Goal: Information Seeking & Learning: Learn about a topic

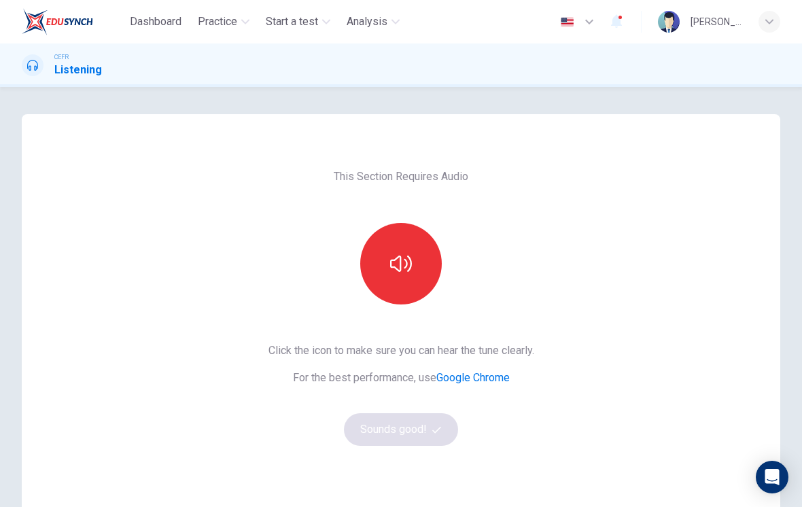
click at [400, 252] on button "button" at bounding box center [401, 264] width 82 height 82
click at [426, 432] on button "Sounds good!" at bounding box center [401, 429] width 114 height 33
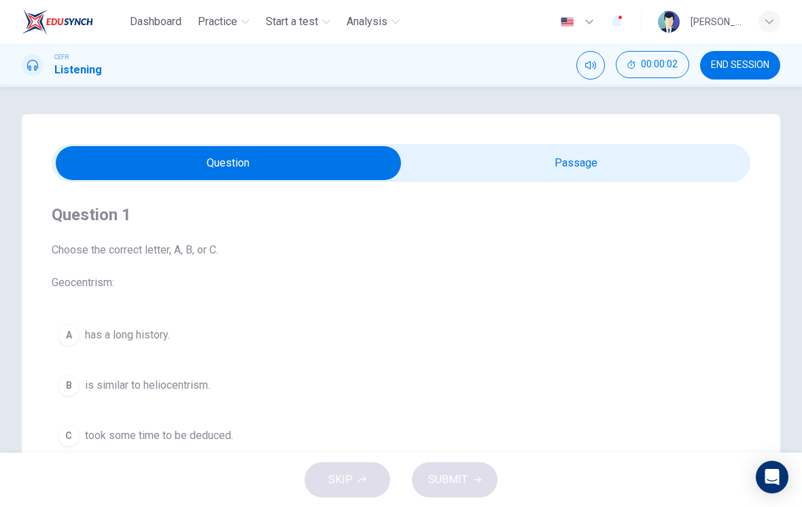
click at [597, 169] on input "checkbox" at bounding box center [228, 163] width 1049 height 34
checkbox input "true"
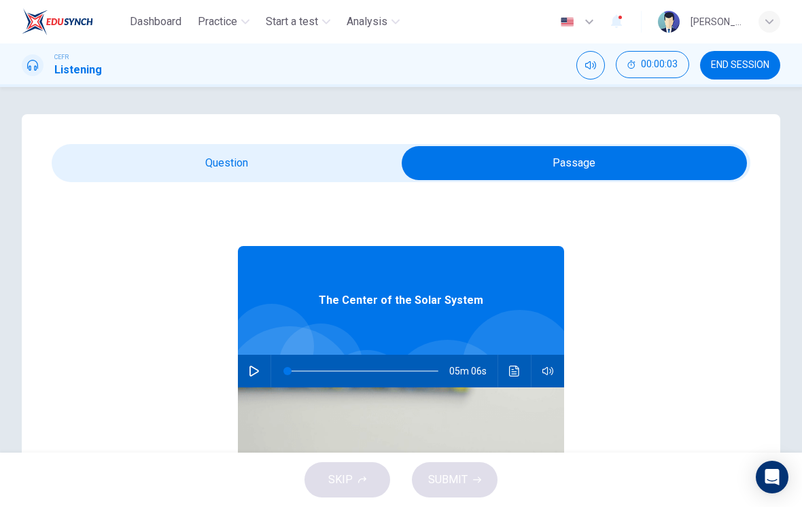
click at [260, 359] on button "button" at bounding box center [254, 371] width 22 height 33
click at [252, 360] on button "button" at bounding box center [254, 371] width 22 height 33
type input "40"
click at [311, 171] on input "checkbox" at bounding box center [574, 163] width 1049 height 34
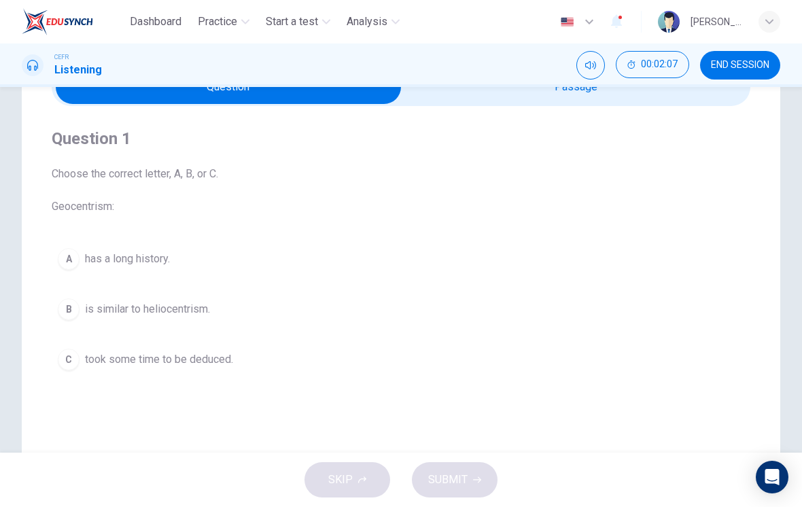
scroll to position [78, 0]
click at [78, 256] on div "A" at bounding box center [69, 258] width 22 height 22
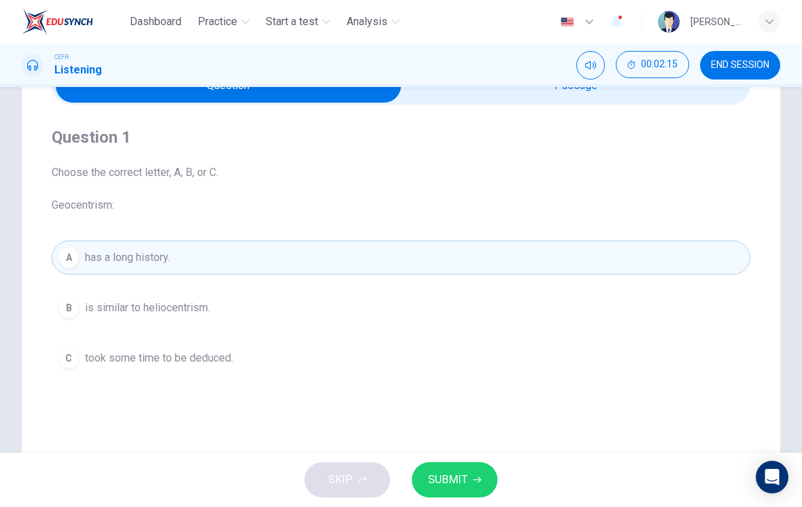
click at [462, 493] on button "SUBMIT" at bounding box center [455, 479] width 86 height 35
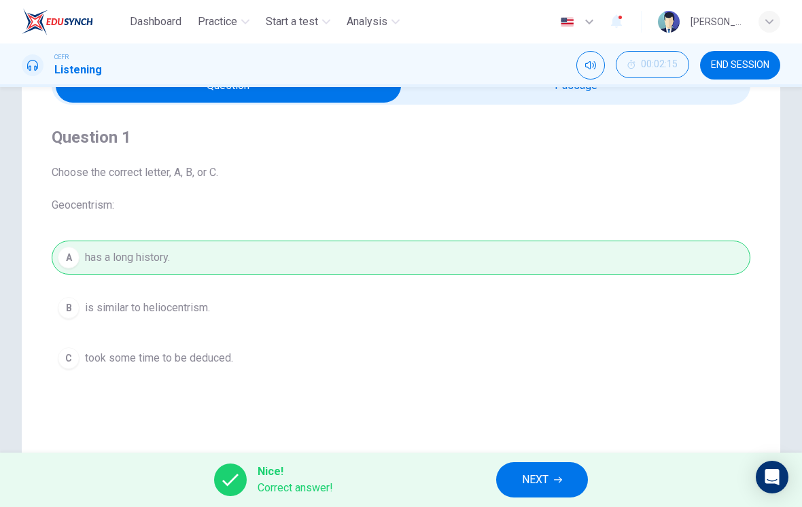
click at [547, 477] on span "NEXT" at bounding box center [535, 480] width 27 height 19
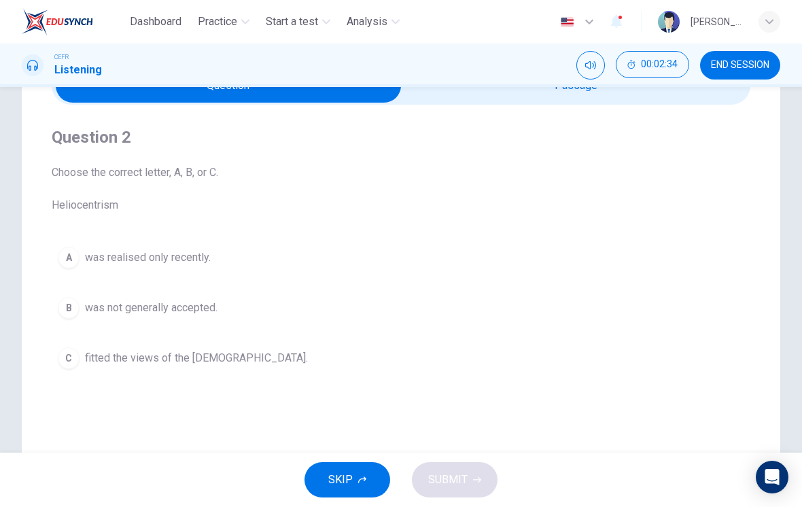
click at [205, 303] on span "was not generally accepted." at bounding box center [151, 308] width 133 height 16
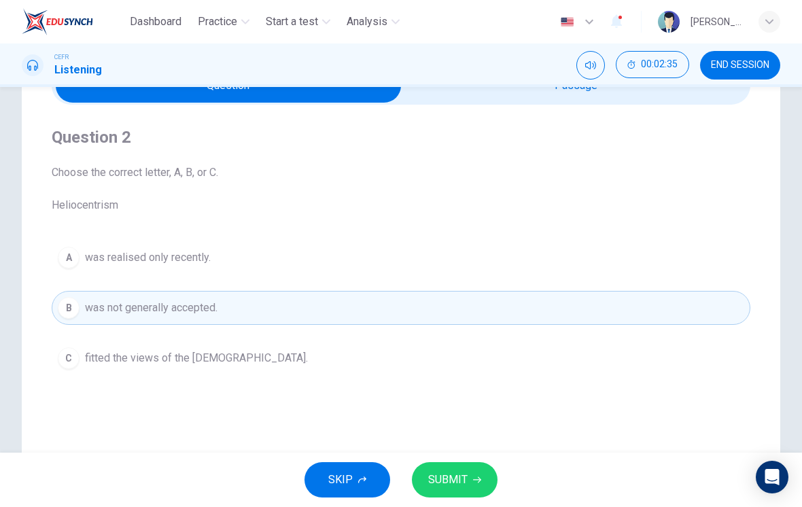
click at [522, 97] on input "checkbox" at bounding box center [228, 86] width 1049 height 34
checkbox input "true"
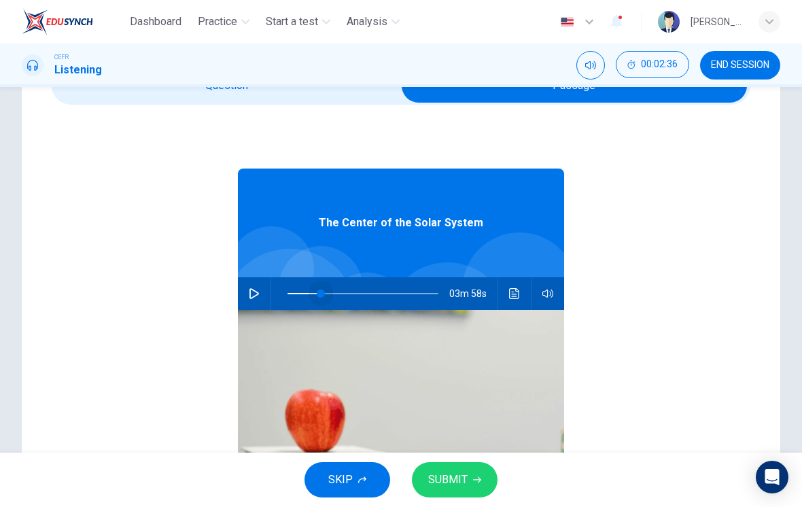
type input "22"
click at [321, 290] on span at bounding box center [321, 294] width 8 height 8
click at [258, 291] on icon "button" at bounding box center [254, 293] width 11 height 11
click at [335, 99] on input "checkbox" at bounding box center [574, 86] width 1049 height 34
checkbox input "false"
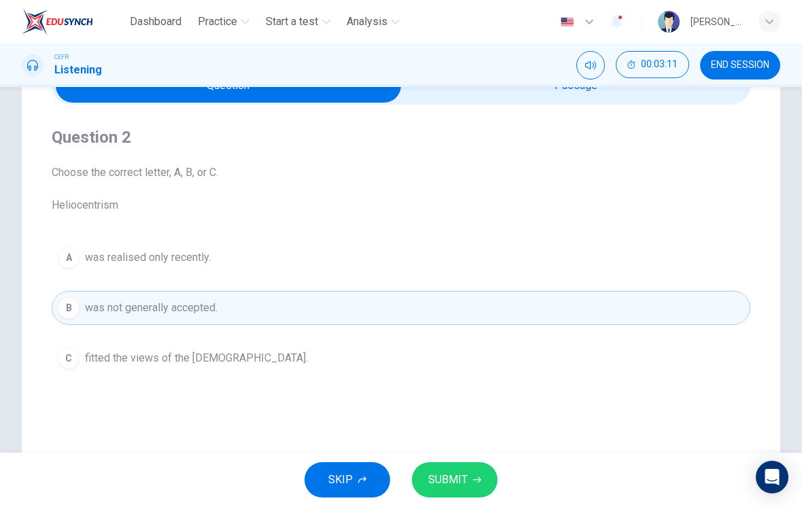
click at [459, 481] on span "SUBMIT" at bounding box center [447, 480] width 39 height 19
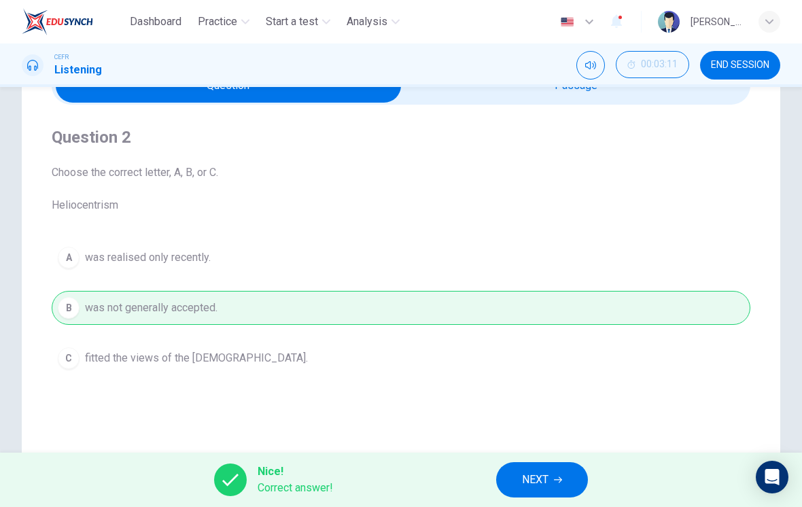
click at [553, 471] on button "NEXT" at bounding box center [542, 479] width 92 height 35
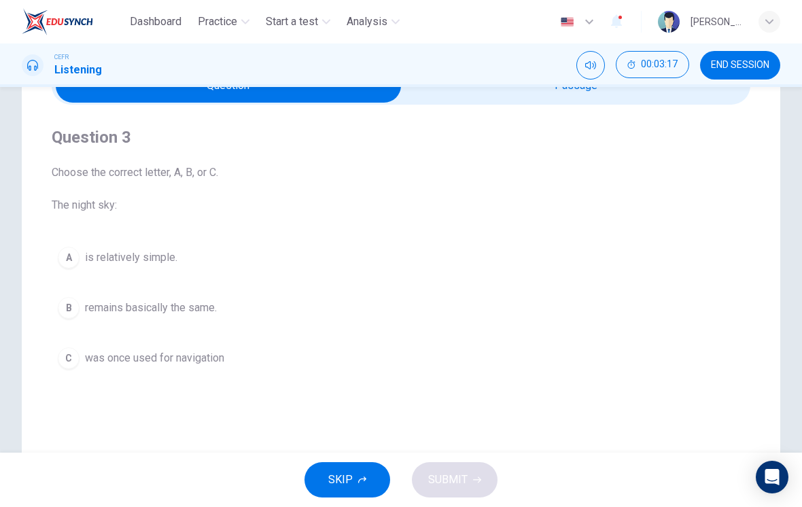
click at [156, 263] on span "is relatively simple." at bounding box center [131, 258] width 92 height 16
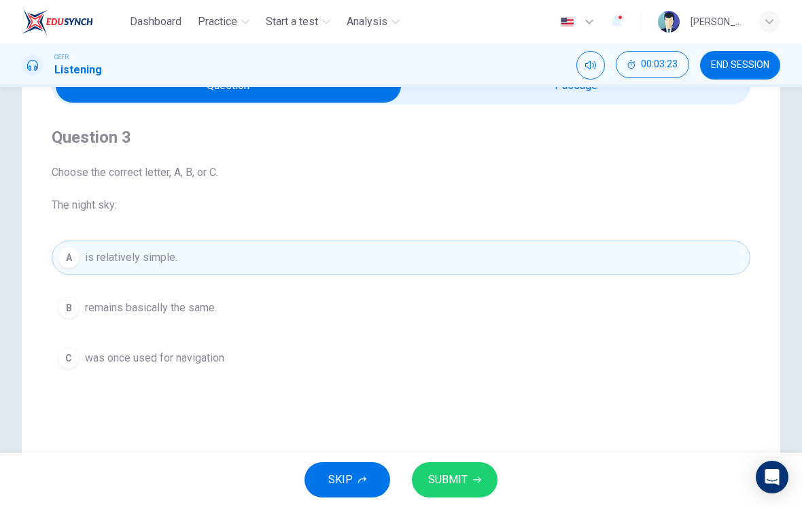
click at [224, 366] on span "was once used for navigation" at bounding box center [154, 358] width 139 height 16
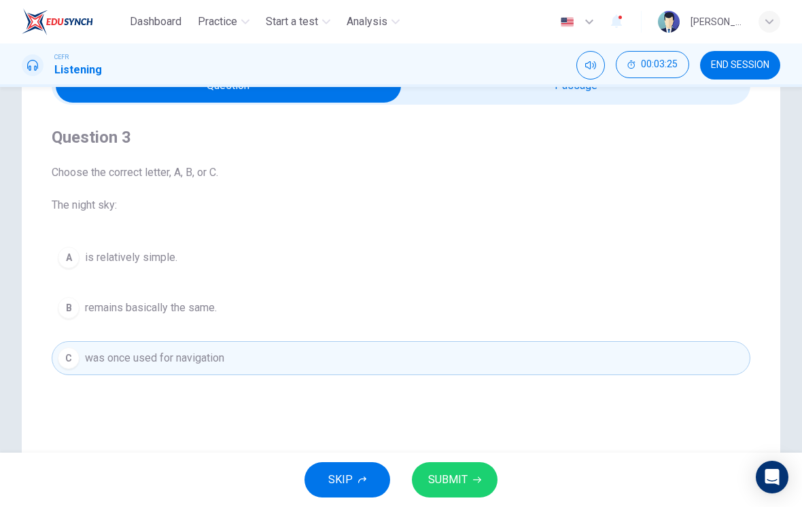
click at [454, 460] on div "SKIP SUBMIT" at bounding box center [401, 480] width 802 height 54
click at [480, 477] on icon "button" at bounding box center [477, 480] width 8 height 8
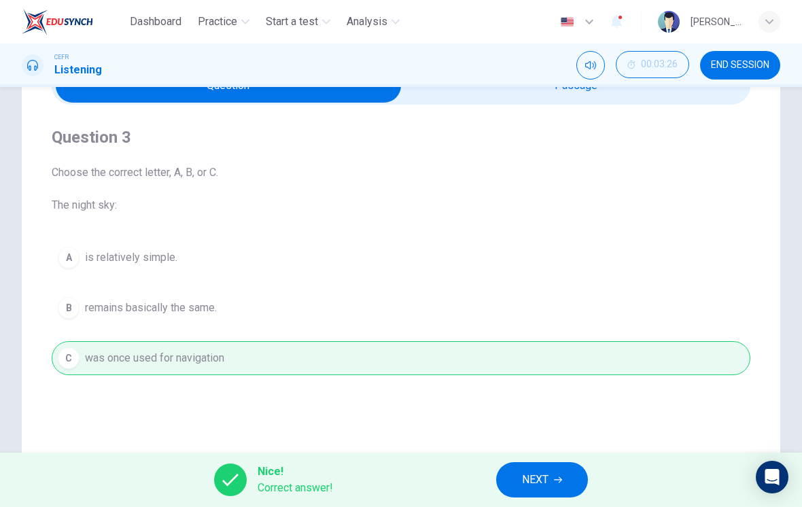
click at [547, 464] on button "NEXT" at bounding box center [542, 479] width 92 height 35
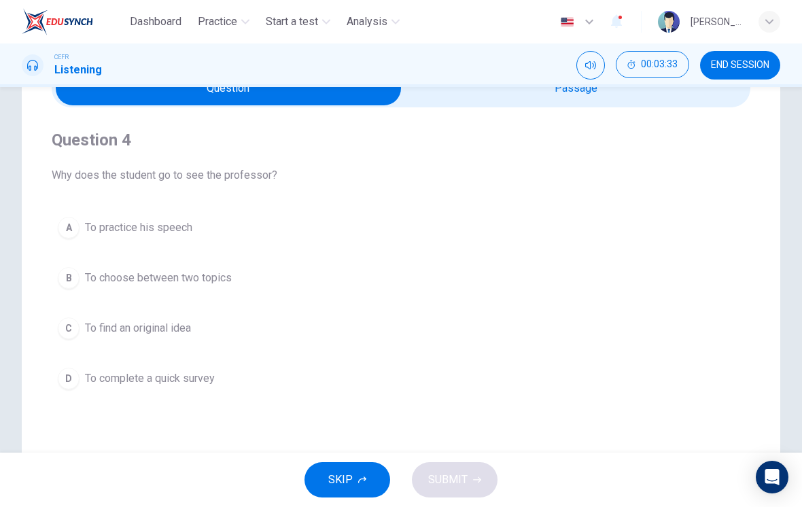
scroll to position [35, 0]
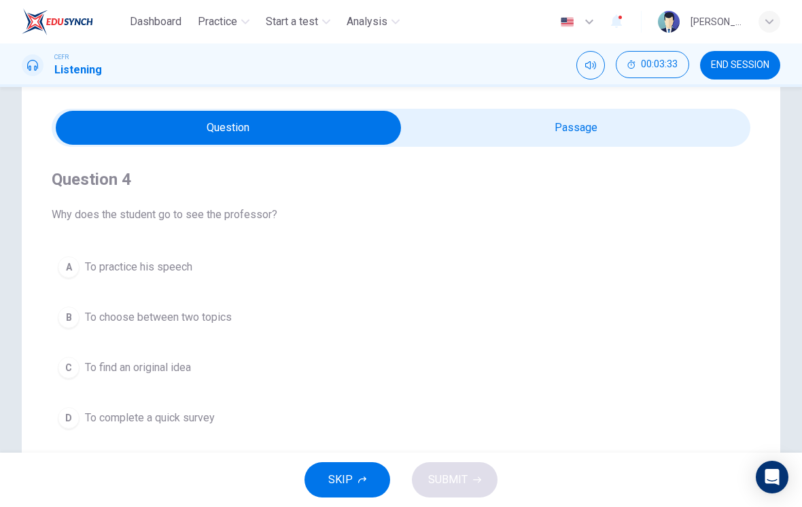
click at [568, 143] on input "checkbox" at bounding box center [228, 128] width 1049 height 34
checkbox input "true"
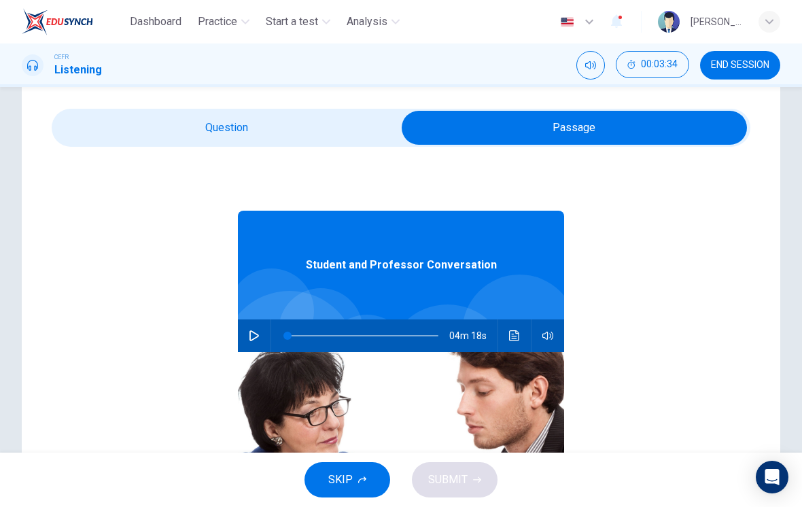
click at [264, 335] on button "button" at bounding box center [254, 336] width 22 height 33
type input "0"
click at [331, 121] on input "checkbox" at bounding box center [574, 128] width 1049 height 34
checkbox input "false"
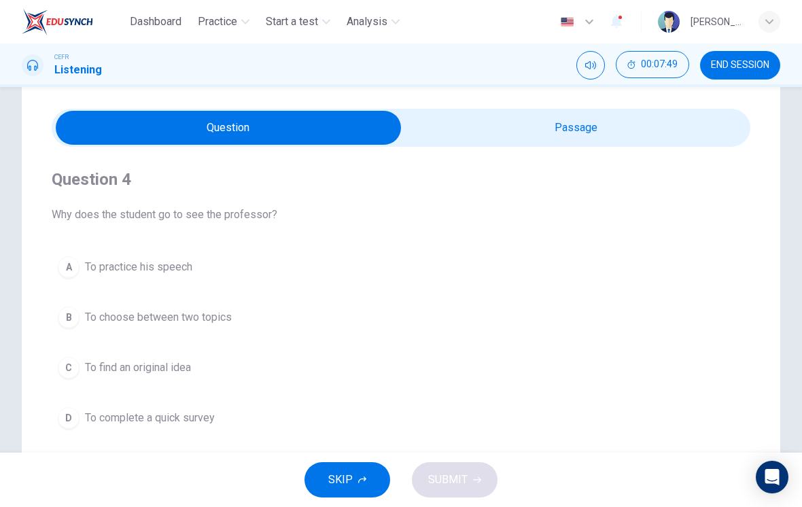
click at [217, 319] on span "To choose between two topics" at bounding box center [158, 317] width 147 height 16
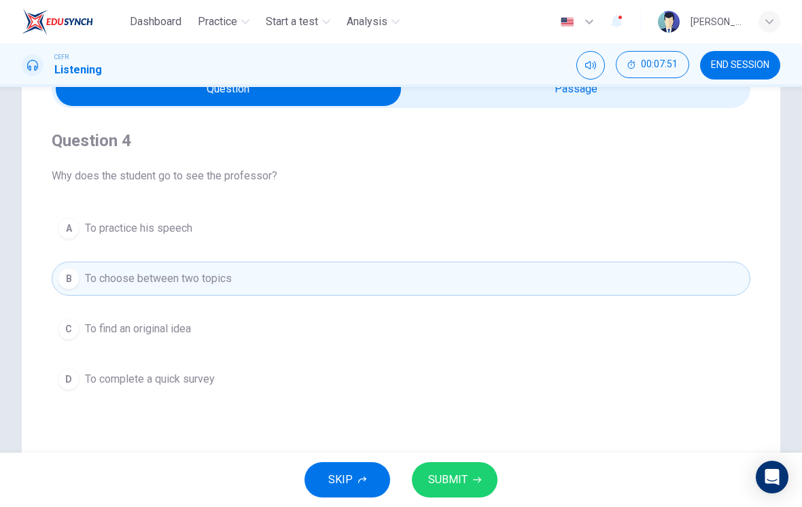
scroll to position [87, 0]
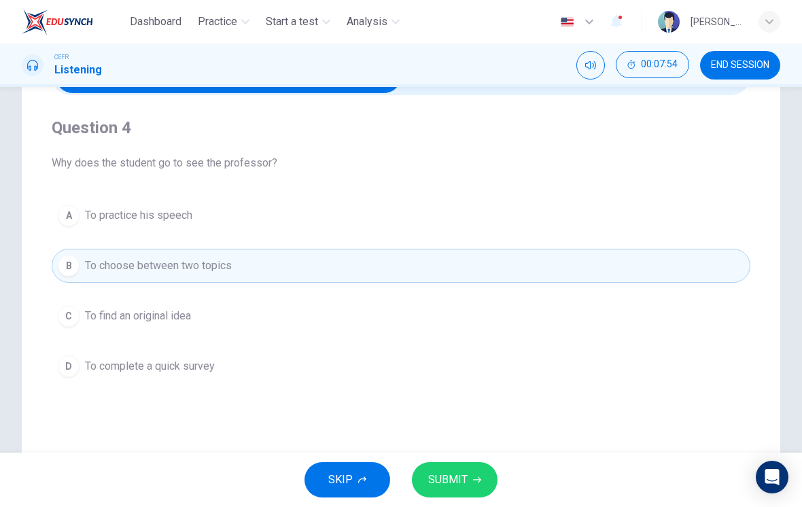
click at [465, 464] on button "SUBMIT" at bounding box center [455, 479] width 86 height 35
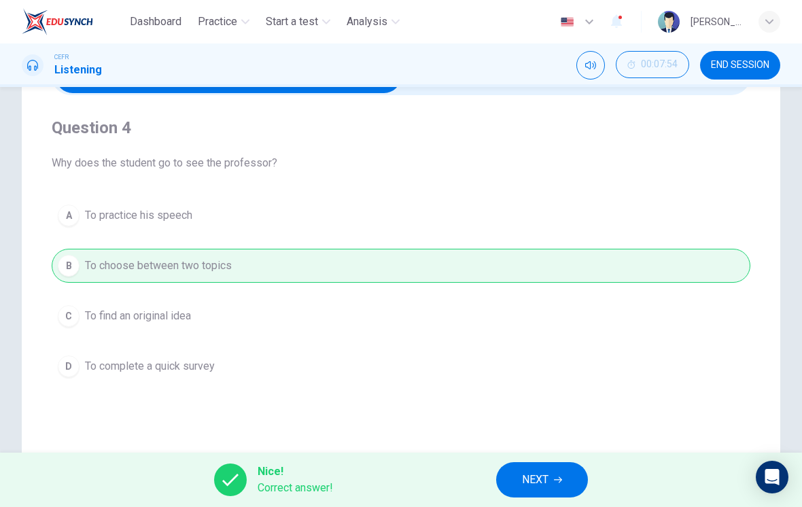
click at [547, 470] on button "NEXT" at bounding box center [542, 479] width 92 height 35
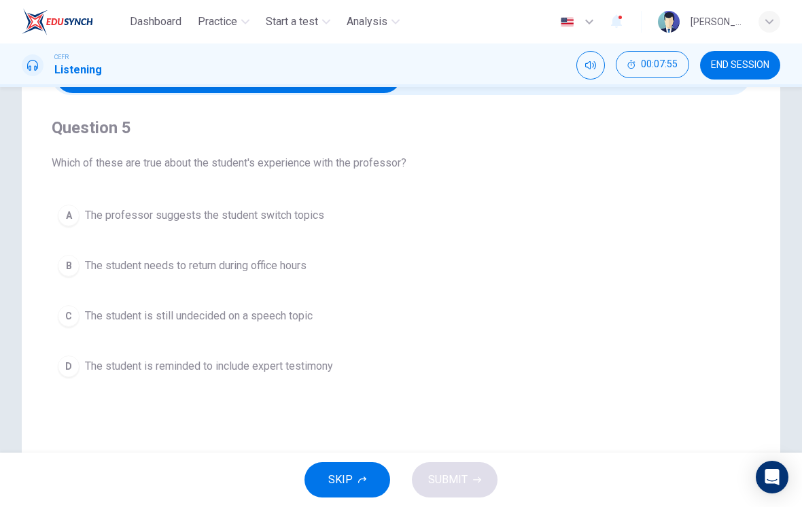
scroll to position [58, 0]
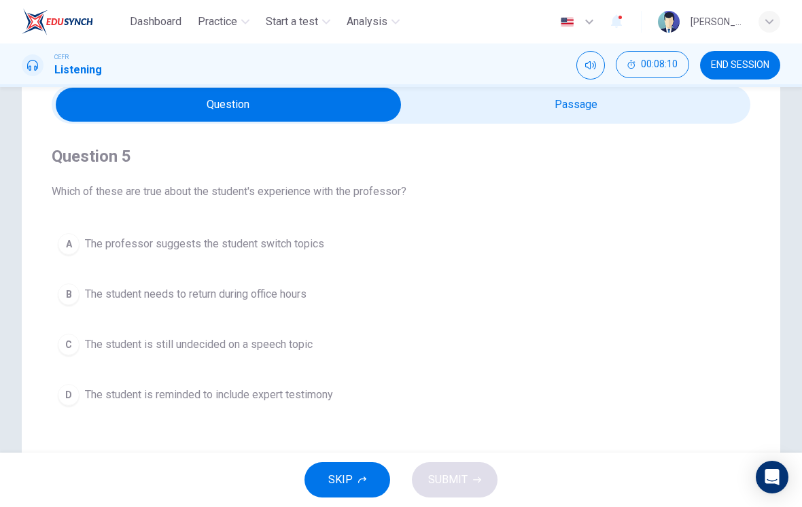
click at [303, 347] on span "The student is still undecided on a speech topic" at bounding box center [199, 345] width 228 height 16
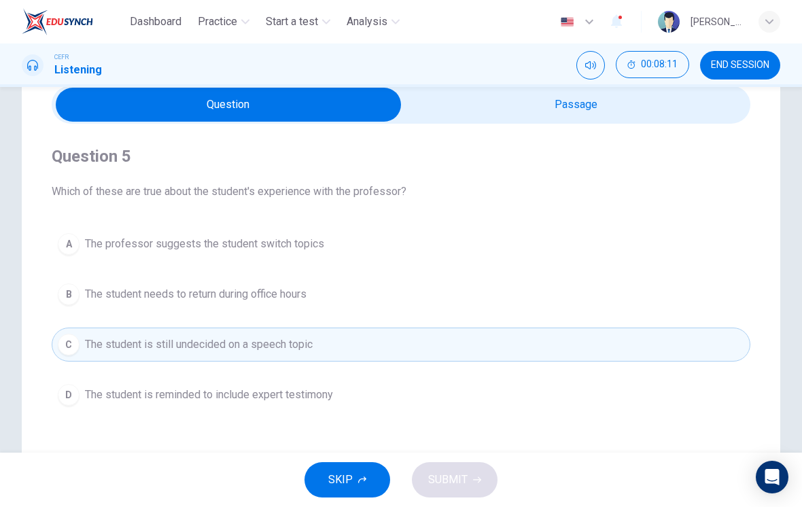
click at [320, 400] on span "The student is reminded to include expert testimony" at bounding box center [209, 395] width 248 height 16
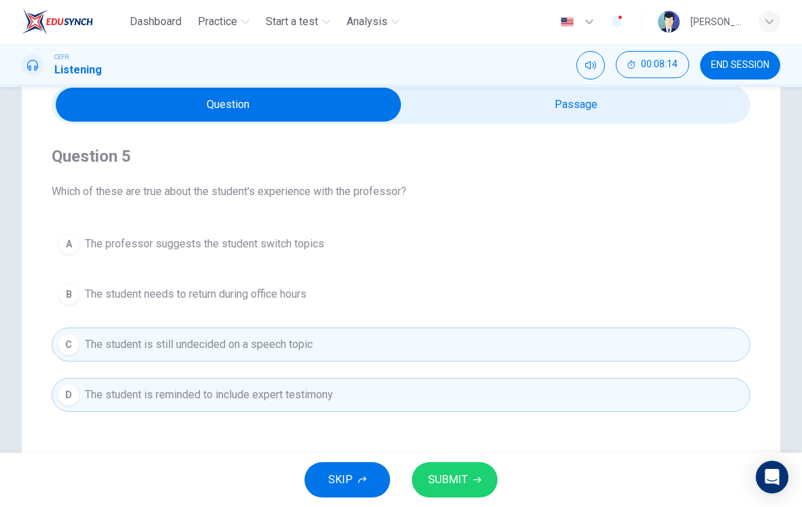
click at [458, 477] on span "SUBMIT" at bounding box center [447, 480] width 39 height 19
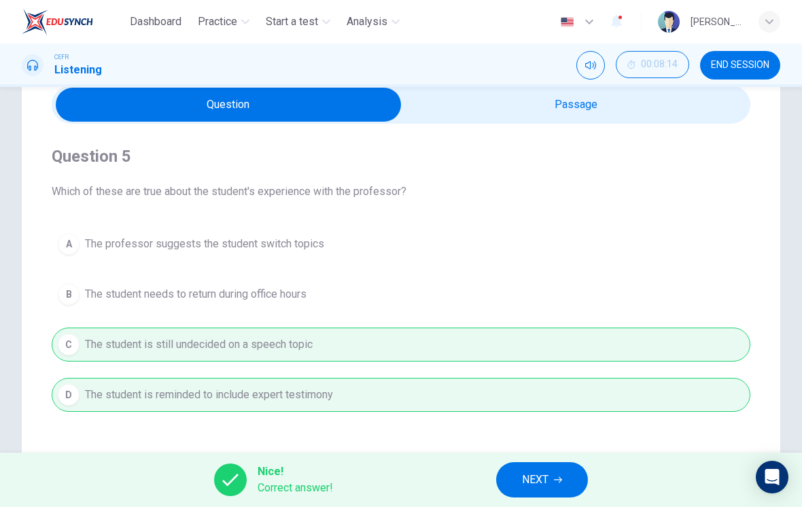
click at [539, 480] on span "NEXT" at bounding box center [535, 480] width 27 height 19
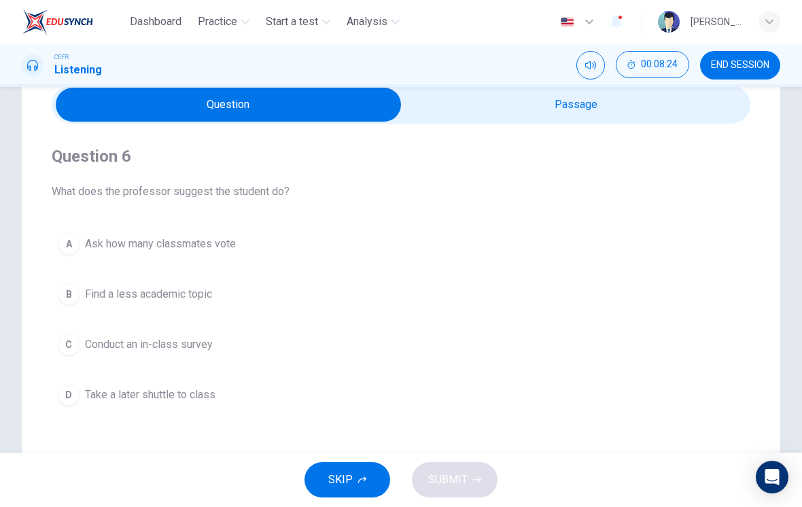
click at [248, 245] on button "A Ask how many classmates vote" at bounding box center [401, 244] width 699 height 34
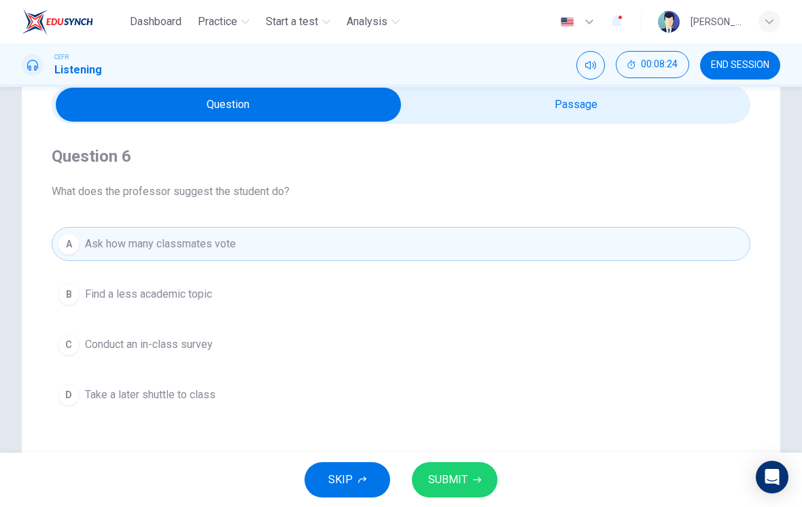
click at [221, 336] on button "C Conduct an in-class survey" at bounding box center [401, 345] width 699 height 34
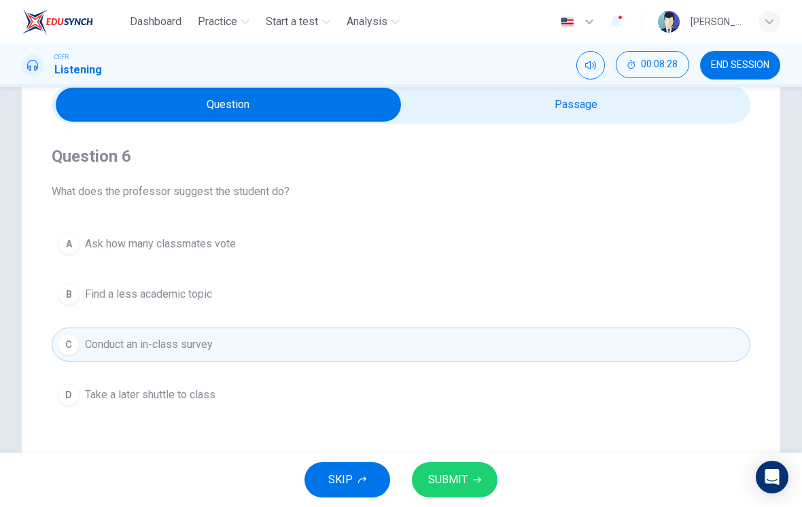
click at [460, 484] on span "SUBMIT" at bounding box center [447, 480] width 39 height 19
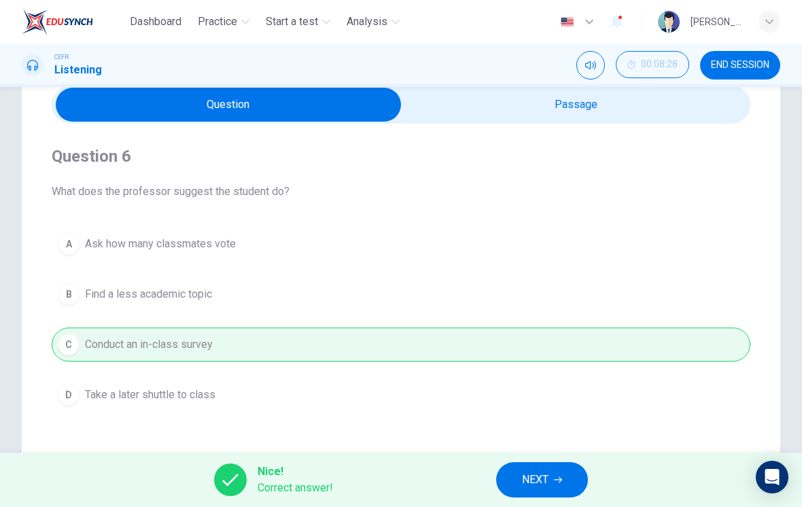
click at [558, 473] on button "NEXT" at bounding box center [542, 479] width 92 height 35
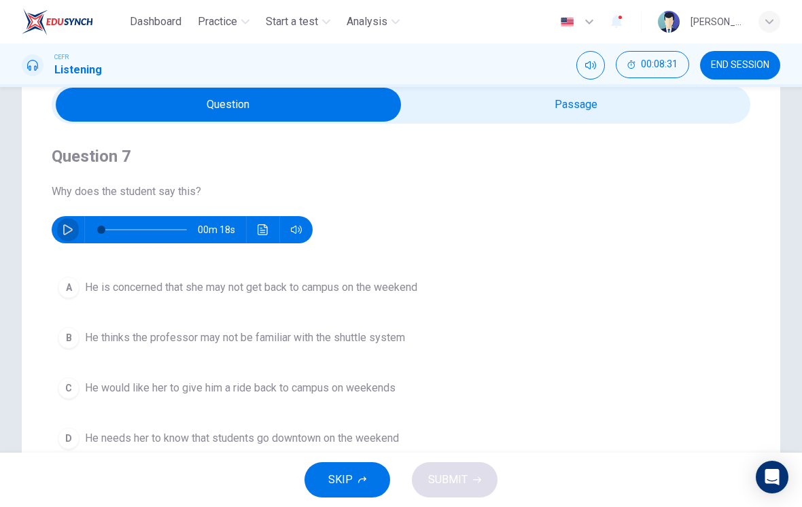
click at [69, 230] on icon "button" at bounding box center [68, 229] width 11 height 11
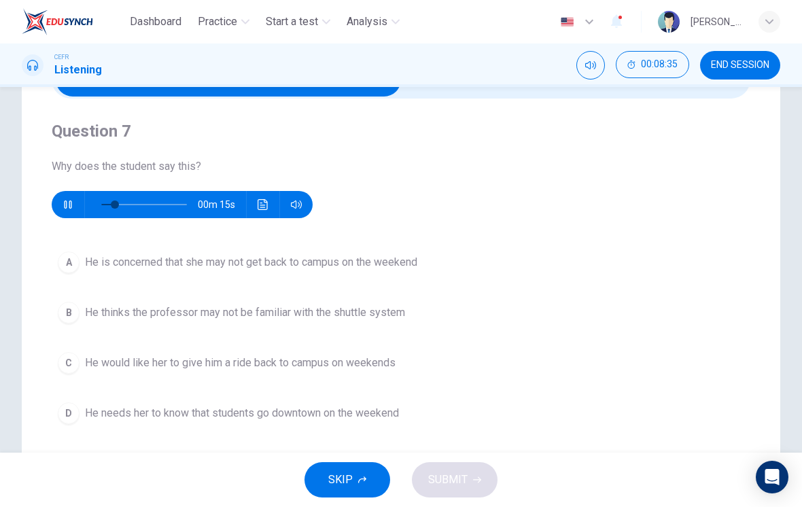
click at [386, 313] on span "He thinks the professor may not be familiar with the shuttle system" at bounding box center [245, 313] width 320 height 16
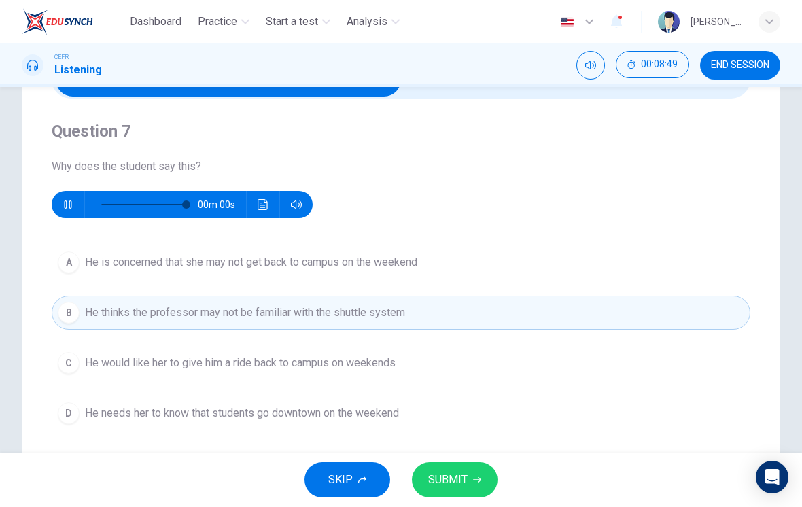
type input "0"
click at [465, 469] on button "SUBMIT" at bounding box center [455, 479] width 86 height 35
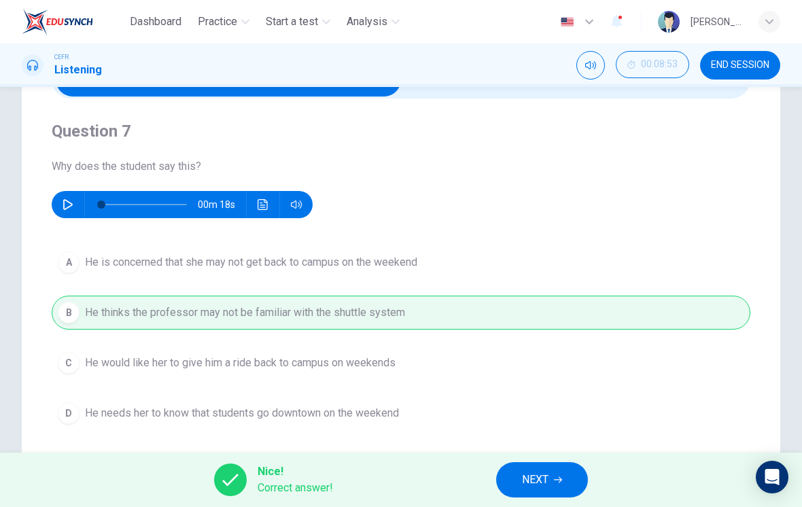
click at [547, 464] on button "NEXT" at bounding box center [542, 479] width 92 height 35
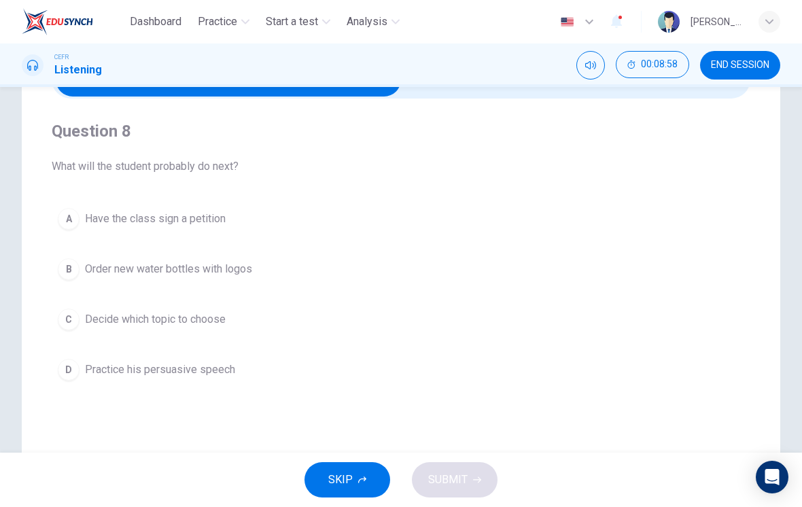
click at [207, 318] on span "Decide which topic to choose" at bounding box center [155, 319] width 141 height 16
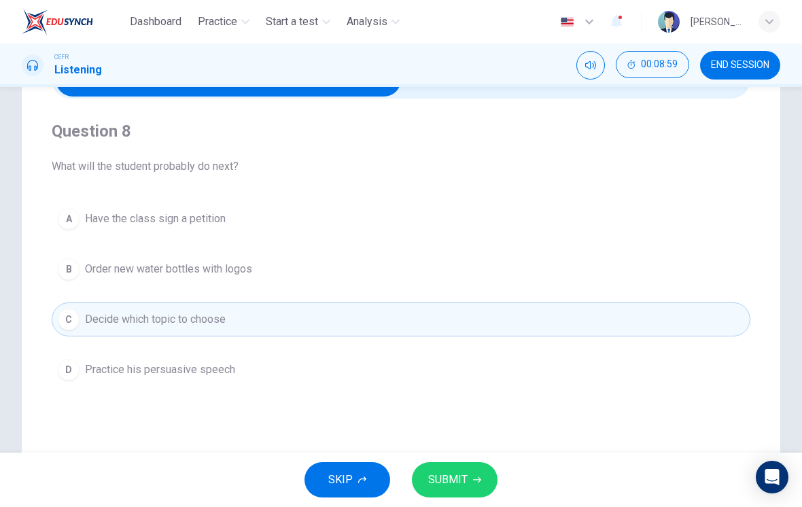
click at [473, 476] on icon "button" at bounding box center [477, 480] width 8 height 8
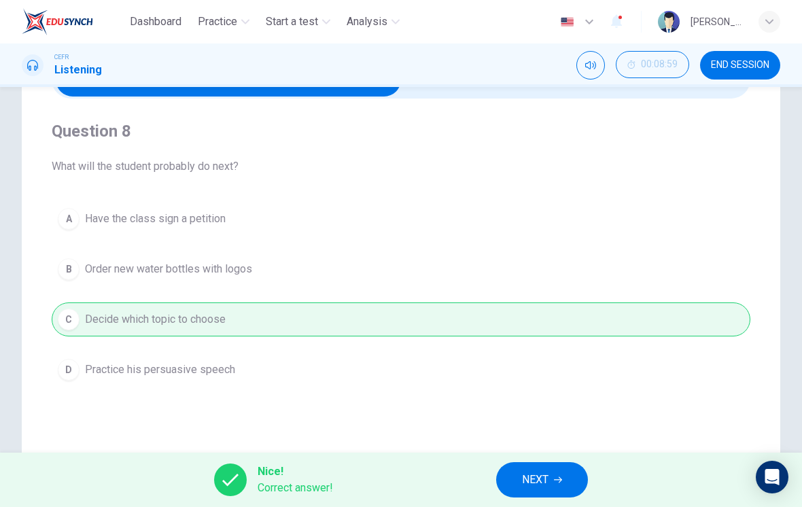
click at [556, 468] on button "NEXT" at bounding box center [542, 479] width 92 height 35
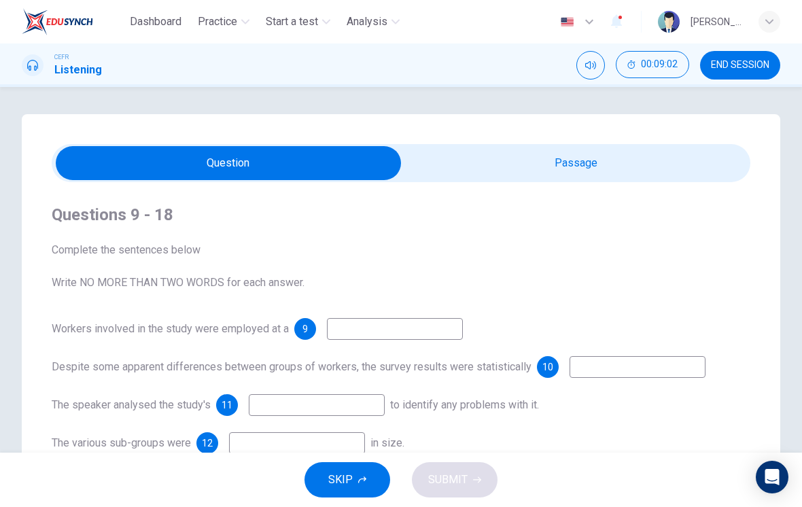
click at [565, 177] on input "checkbox" at bounding box center [228, 163] width 1049 height 34
checkbox input "true"
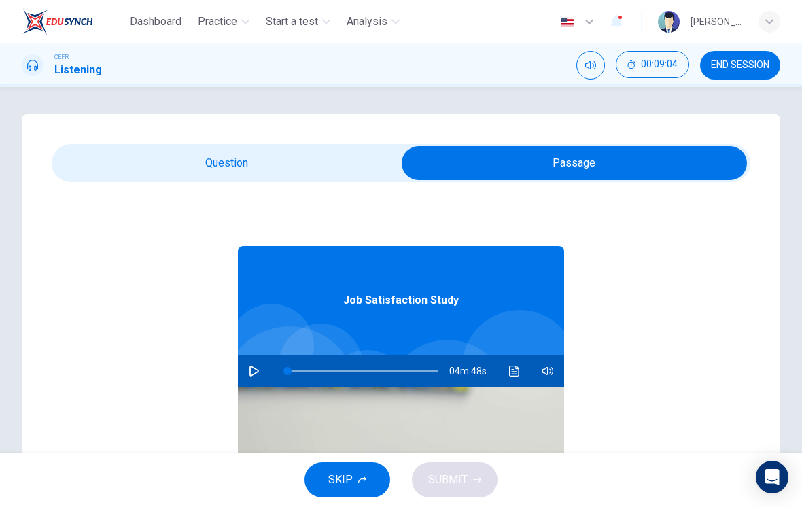
click at [260, 369] on button "button" at bounding box center [254, 371] width 22 height 33
click at [262, 362] on button "button" at bounding box center [254, 371] width 22 height 33
click at [254, 369] on icon "button" at bounding box center [255, 371] width 10 height 11
type input "1"
click at [273, 177] on input "checkbox" at bounding box center [574, 163] width 1049 height 34
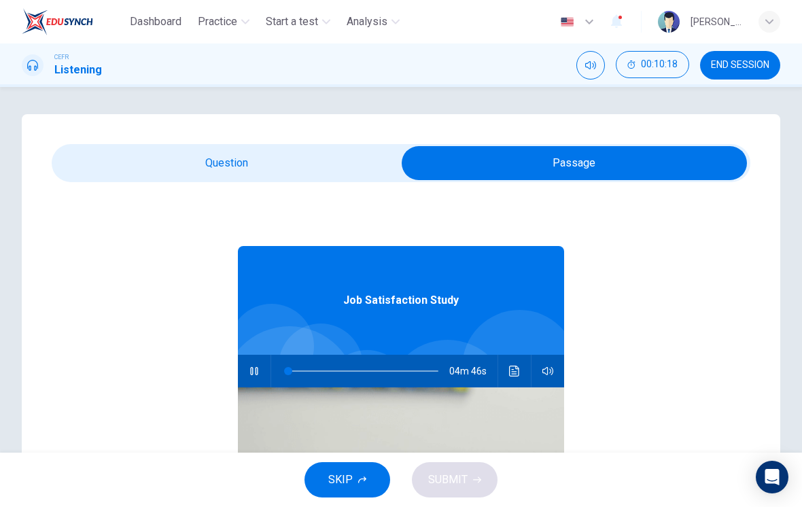
checkbox input "false"
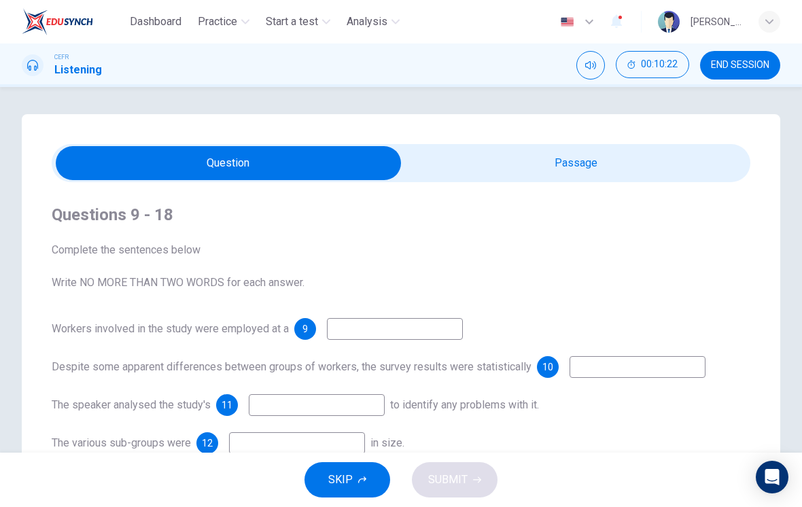
type input "2"
click at [535, 166] on input "checkbox" at bounding box center [228, 163] width 1049 height 34
checkbox input "true"
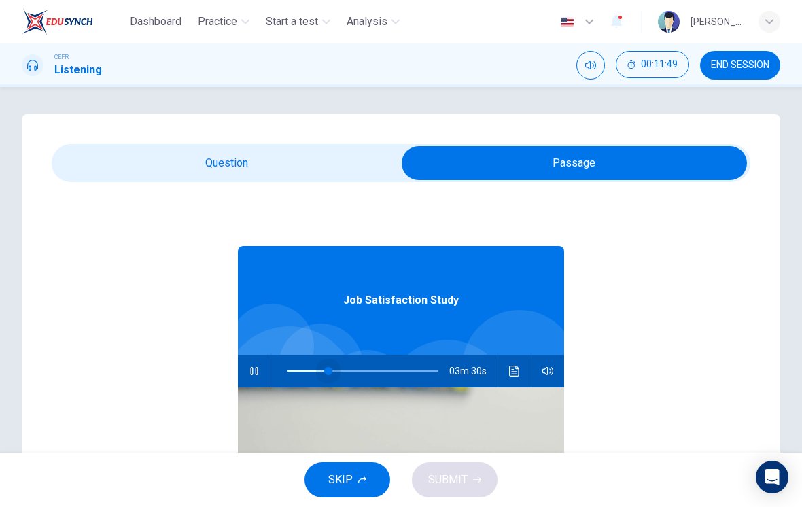
click at [328, 375] on span at bounding box center [328, 371] width 8 height 8
click at [319, 367] on span at bounding box center [317, 371] width 8 height 8
type input "99"
click at [305, 161] on input "checkbox" at bounding box center [574, 163] width 1049 height 34
checkbox input "false"
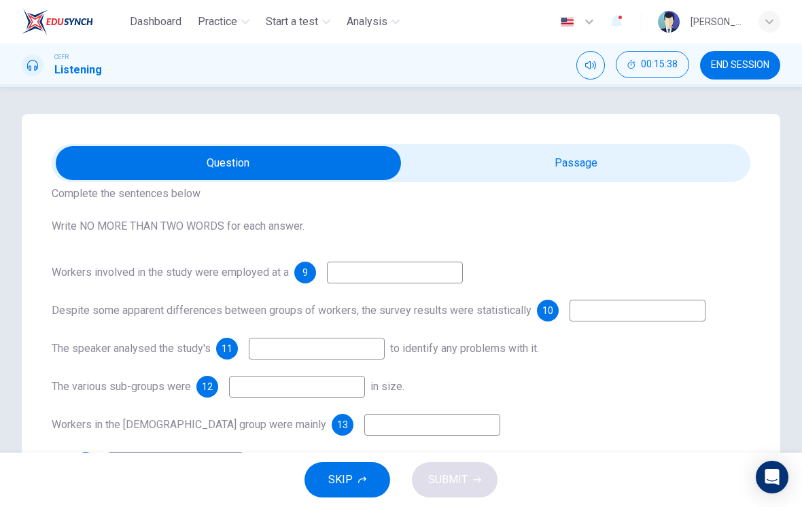
scroll to position [57, 0]
click at [383, 270] on input at bounding box center [395, 272] width 136 height 22
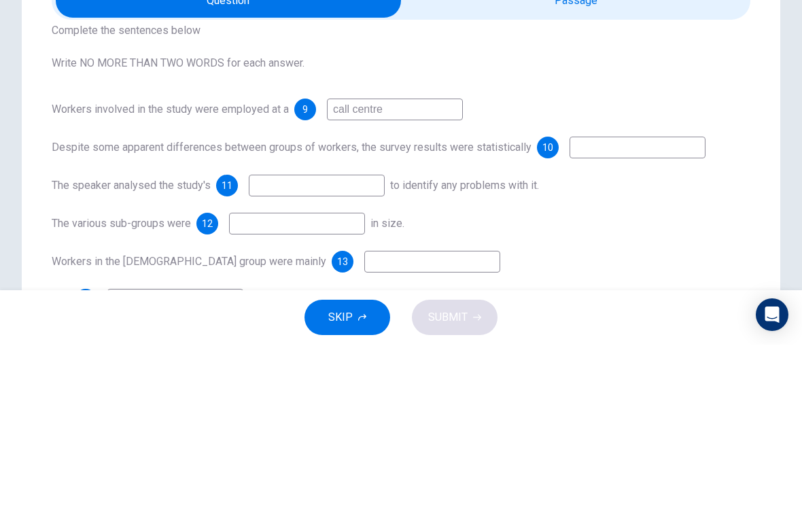
type input "call centre"
click at [608, 299] on input at bounding box center [638, 310] width 136 height 22
type input "inconclusive"
click at [320, 337] on input at bounding box center [317, 348] width 136 height 22
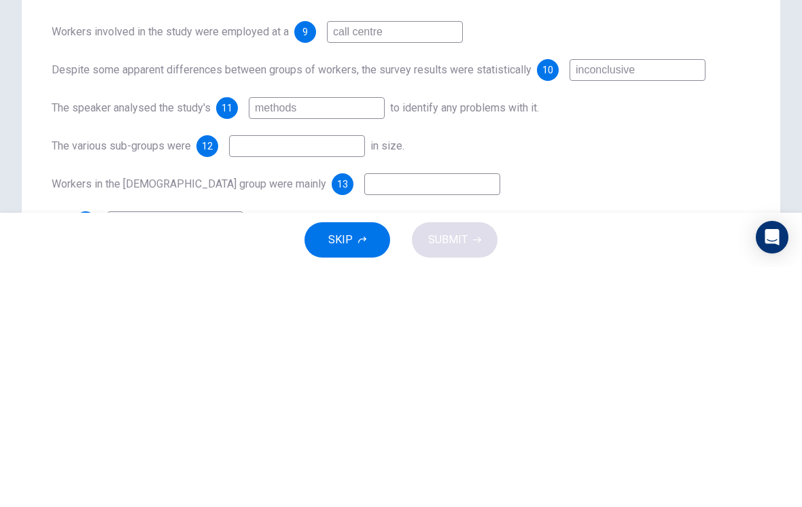
type input "methods"
click at [318, 375] on input at bounding box center [297, 386] width 136 height 22
type input "unequal"
click at [395, 413] on input at bounding box center [432, 424] width 136 height 22
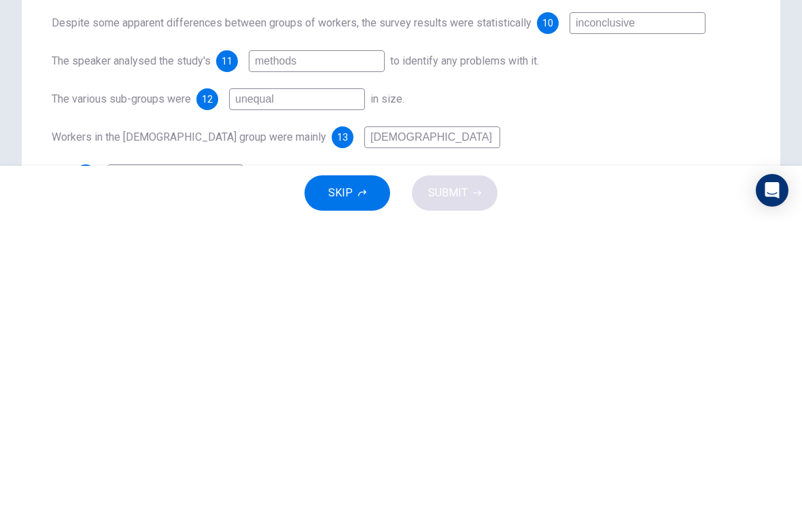
type input "[DEMOGRAPHIC_DATA]"
click at [569, 261] on div "Workers involved in the study were employed at a 9 call centre Despite some app…" at bounding box center [401, 443] width 699 height 364
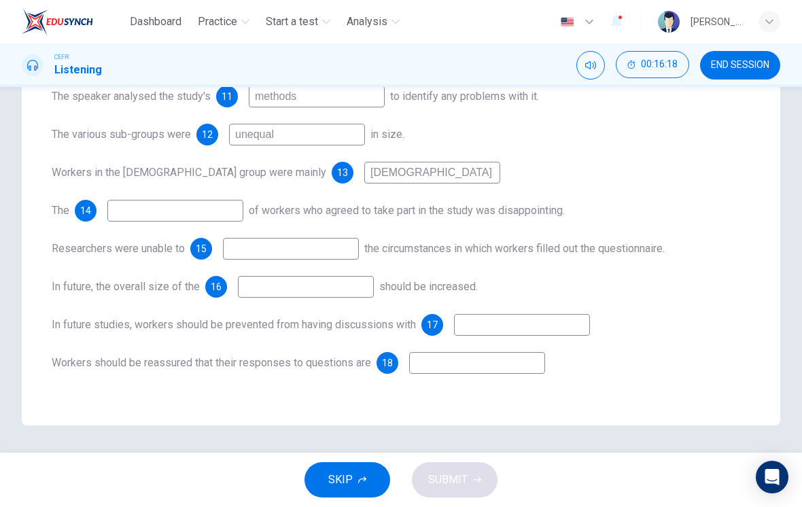
scroll to position [235, 0]
click at [188, 200] on input at bounding box center [175, 211] width 136 height 22
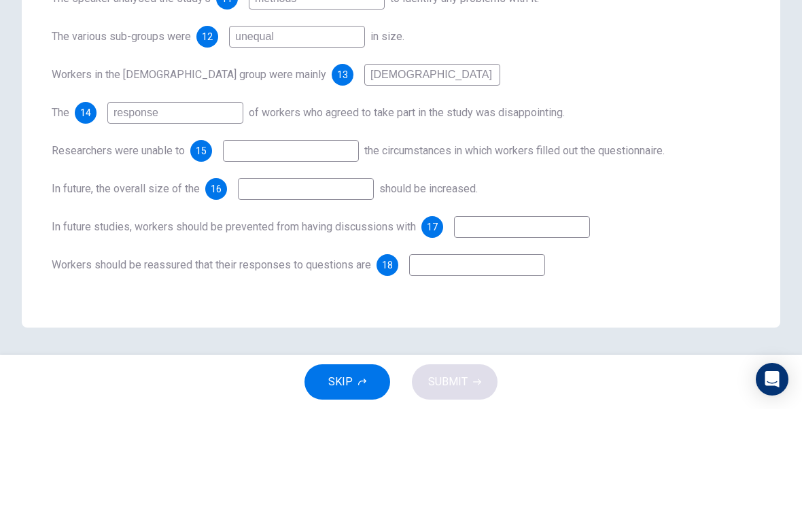
type input "response"
click at [311, 238] on input at bounding box center [291, 249] width 136 height 22
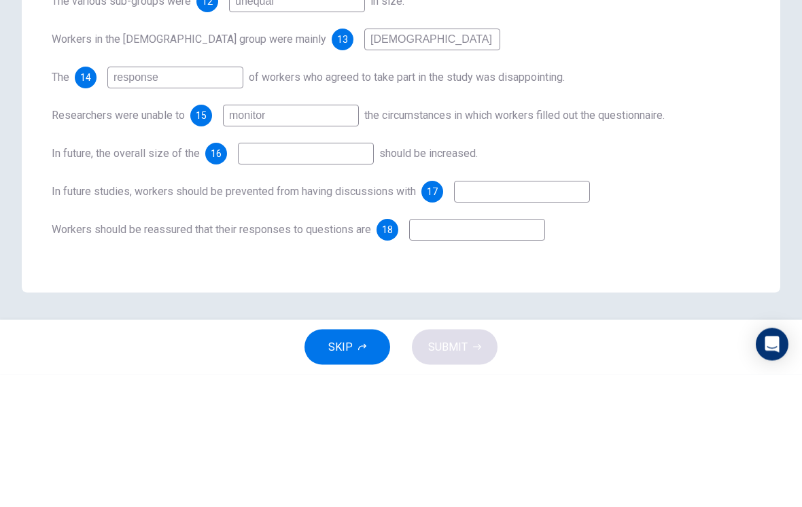
type input "monitor"
click at [318, 276] on input at bounding box center [306, 287] width 136 height 22
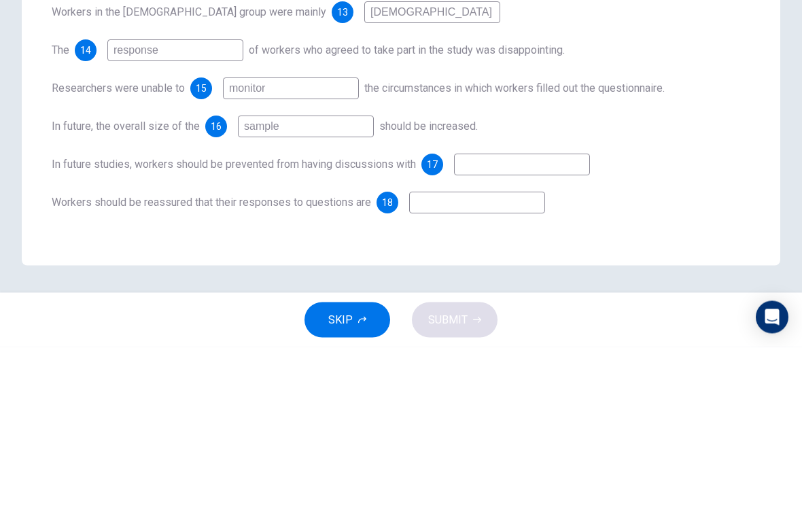
type input "sample"
click at [494, 314] on input at bounding box center [522, 325] width 136 height 22
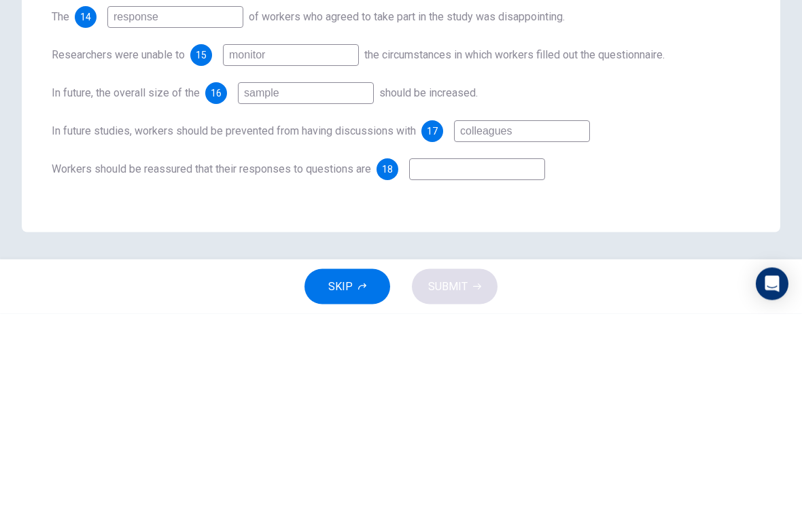
type input "colleagues"
click at [462, 352] on input at bounding box center [477, 363] width 136 height 22
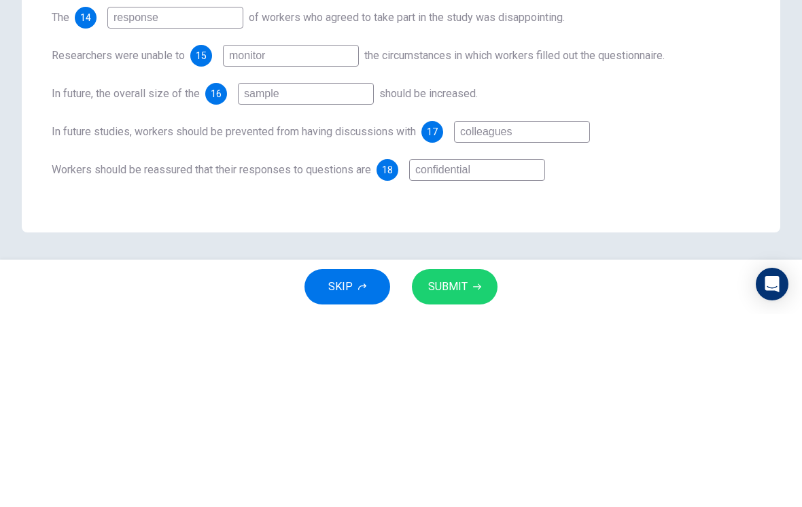
type input "confidential"
click at [612, 314] on div "In future studies, workers should be prevented from having discussions with 17 …" at bounding box center [401, 325] width 699 height 22
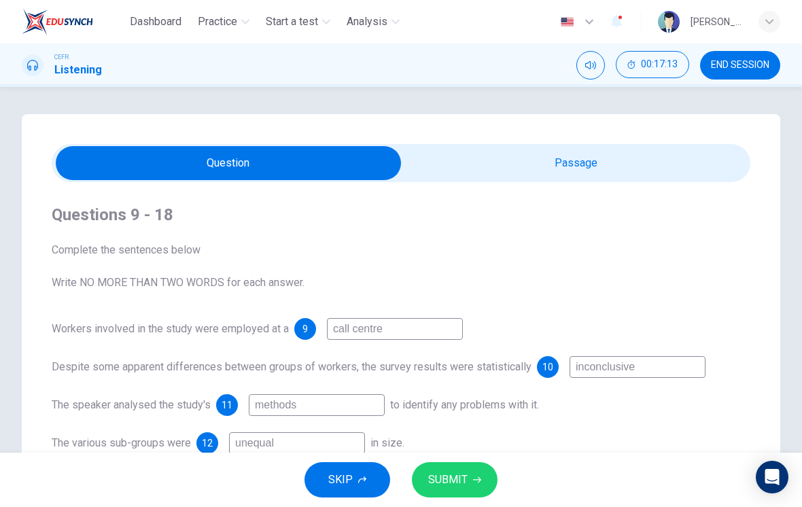
scroll to position [0, 0]
click at [594, 169] on input "checkbox" at bounding box center [228, 163] width 1049 height 34
checkbox input "true"
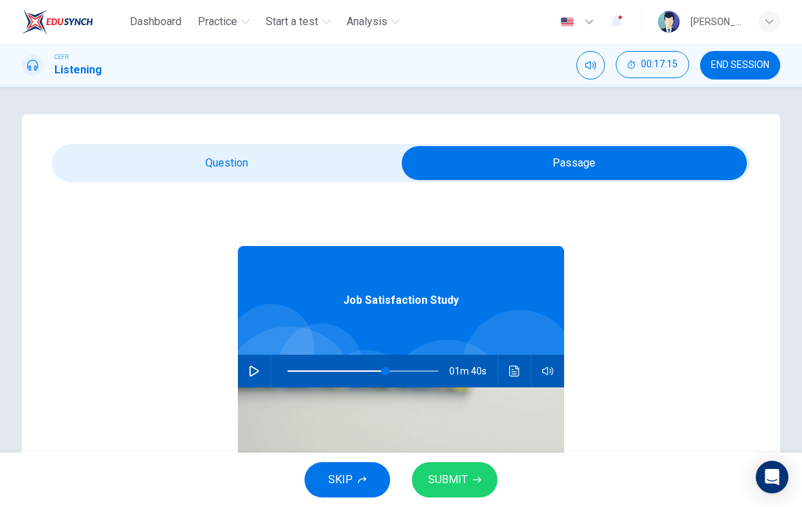
click at [387, 371] on span at bounding box center [385, 371] width 8 height 8
type input "66"
click at [245, 353] on div at bounding box center [289, 393] width 135 height 135
click at [250, 375] on icon "button" at bounding box center [254, 371] width 11 height 11
click at [299, 173] on input "checkbox" at bounding box center [574, 163] width 1049 height 34
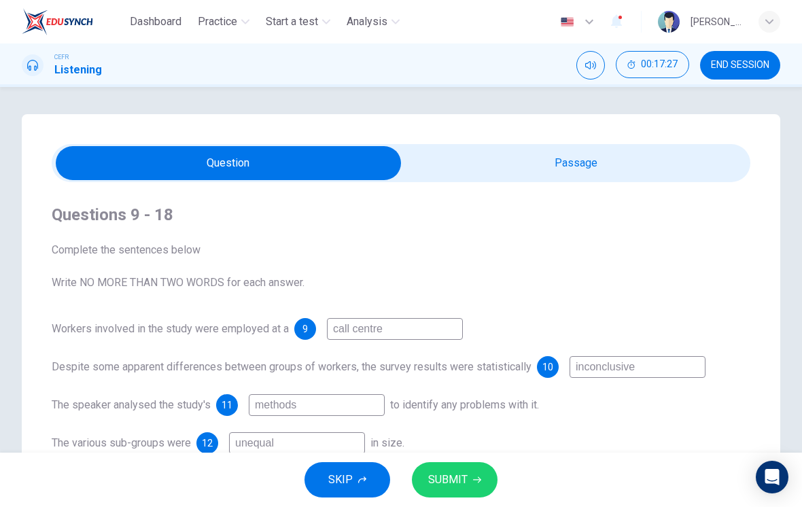
click at [621, 164] on input "checkbox" at bounding box center [228, 163] width 1049 height 34
checkbox input "true"
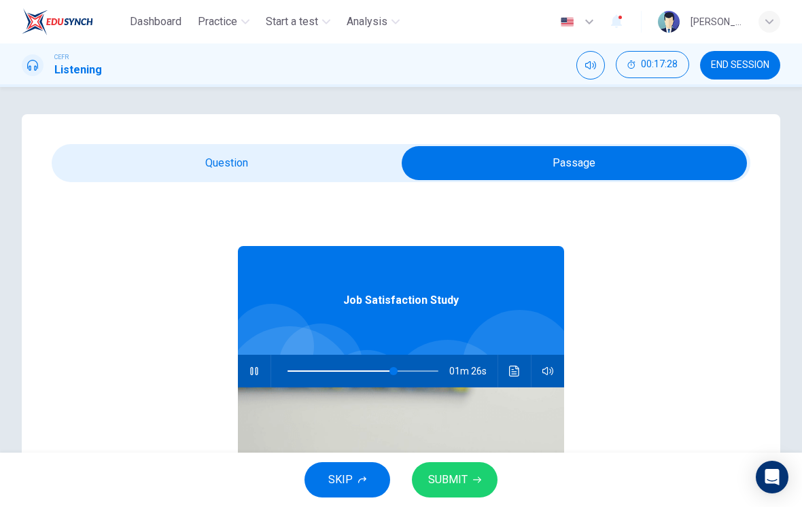
type input "58"
click at [375, 371] on span at bounding box center [375, 371] width 8 height 8
click at [318, 171] on input "checkbox" at bounding box center [574, 163] width 1049 height 34
checkbox input "false"
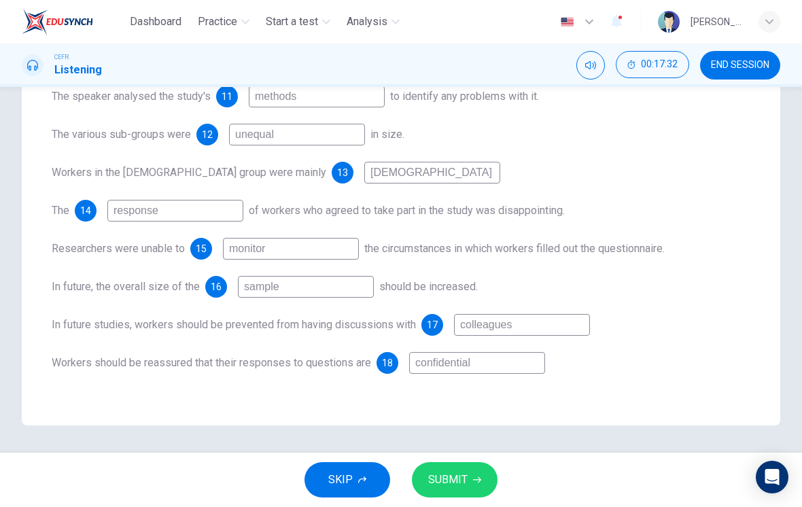
scroll to position [235, 0]
click at [291, 248] on input "monitor" at bounding box center [291, 249] width 136 height 22
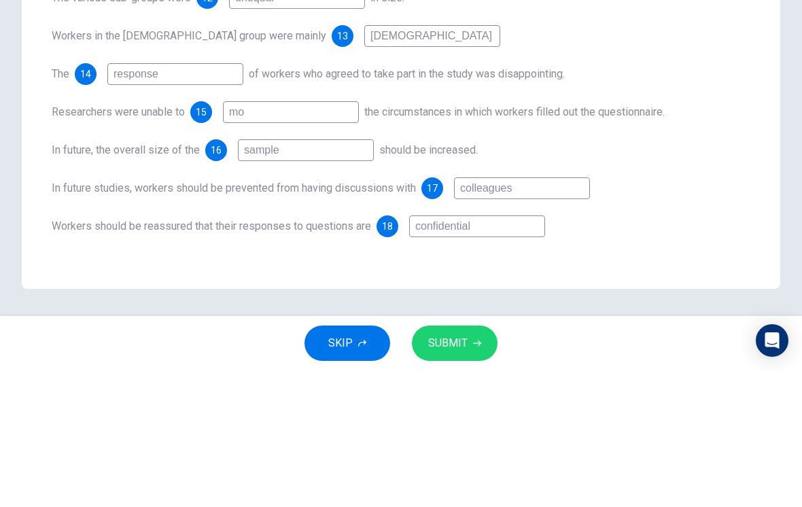
type input "m"
type input "control"
click at [656, 276] on div "In future, the overall size of the 16 sample should be increased." at bounding box center [401, 287] width 699 height 22
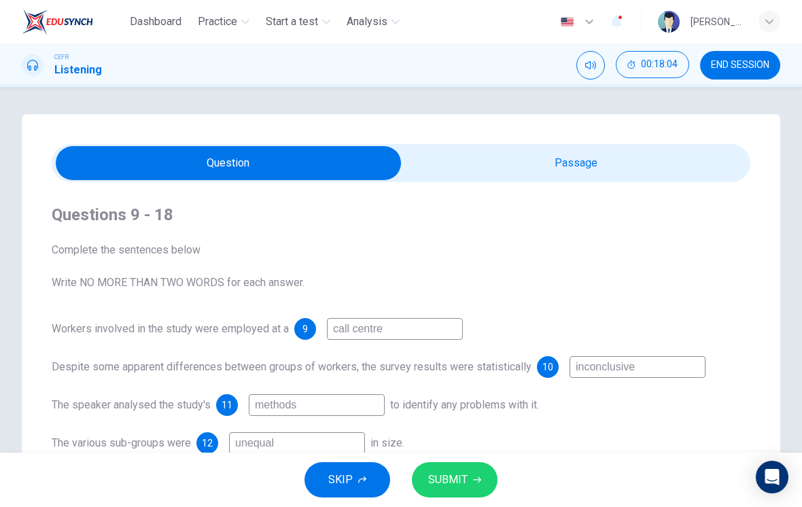
scroll to position [-1, 0]
click at [460, 482] on span "SUBMIT" at bounding box center [447, 480] width 39 height 19
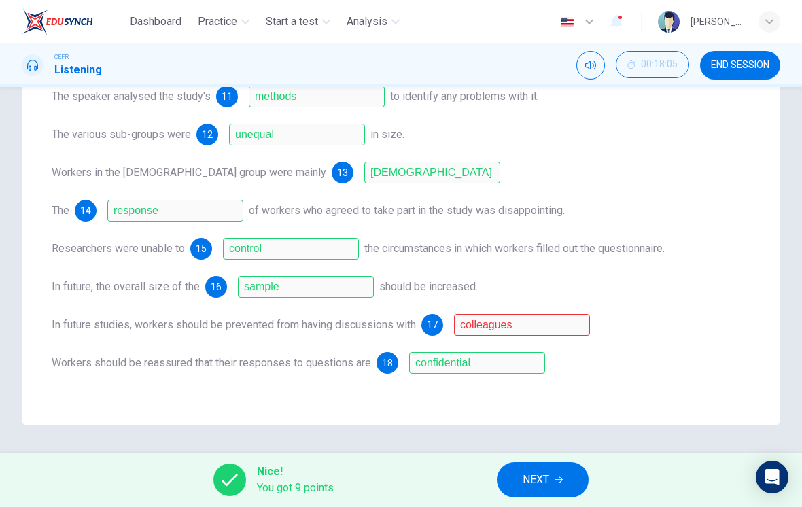
scroll to position [235, 0]
click at [613, 369] on div "Workers should be reassured that their responses to questions are 18 confidenti…" at bounding box center [401, 363] width 699 height 22
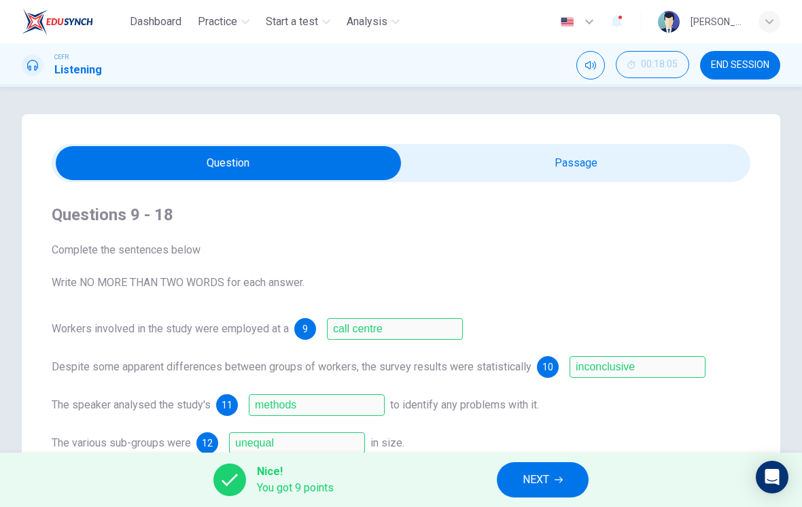
scroll to position [0, 0]
click at [626, 173] on input "checkbox" at bounding box center [228, 163] width 1049 height 34
checkbox input "true"
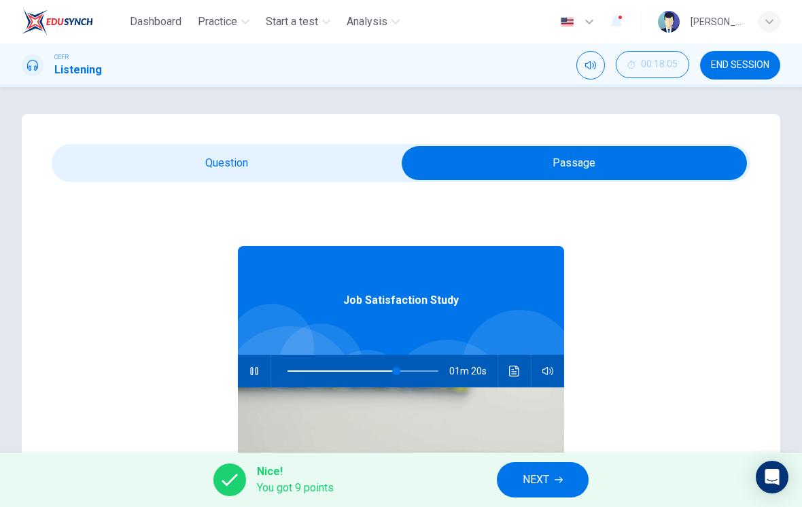
click at [397, 369] on span at bounding box center [396, 371] width 8 height 8
type input "66"
click at [387, 371] on span at bounding box center [387, 371] width 8 height 8
click at [324, 174] on input "checkbox" at bounding box center [574, 163] width 1049 height 34
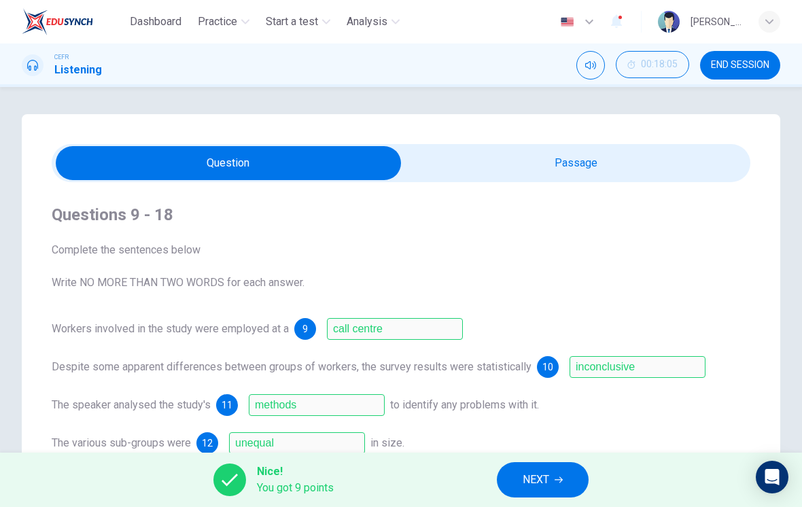
click at [620, 173] on input "checkbox" at bounding box center [228, 163] width 1049 height 34
checkbox input "true"
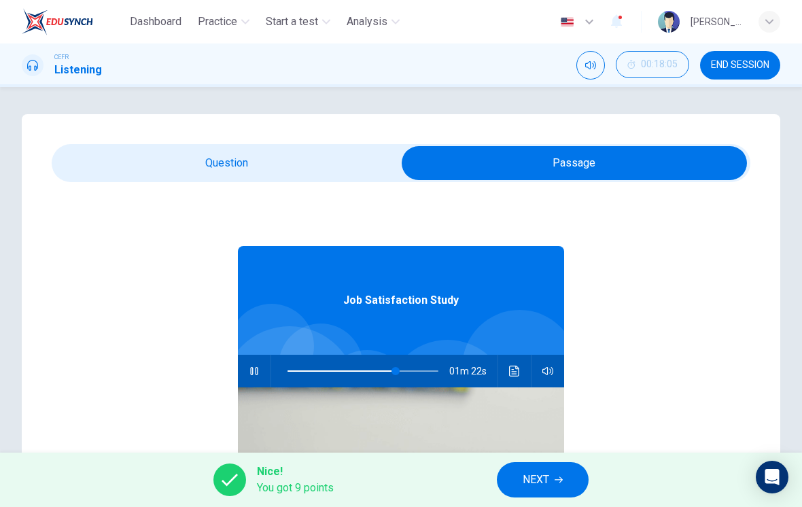
type input "72"
click at [324, 173] on input "checkbox" at bounding box center [574, 163] width 1049 height 34
checkbox input "false"
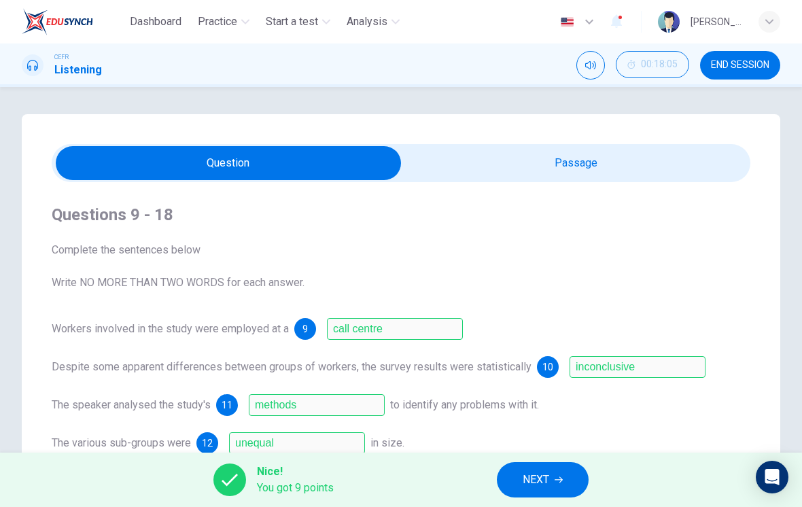
click at [546, 477] on span "NEXT" at bounding box center [536, 480] width 27 height 19
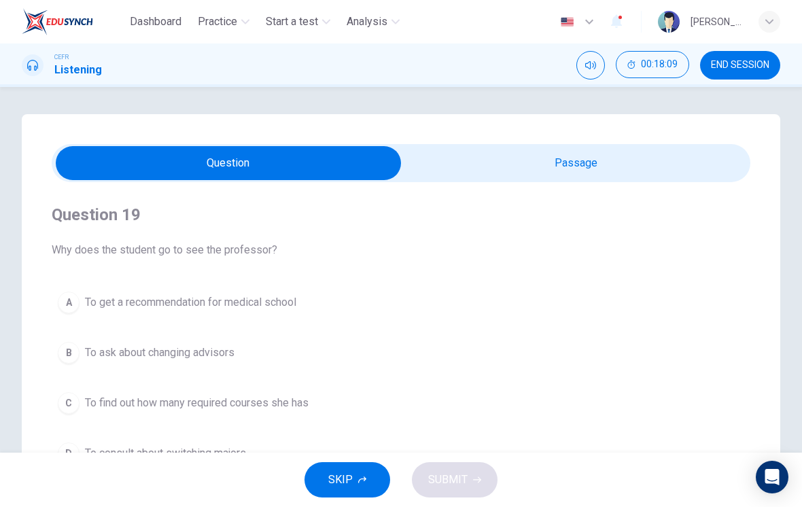
click at [526, 170] on input "checkbox" at bounding box center [228, 163] width 1049 height 34
checkbox input "true"
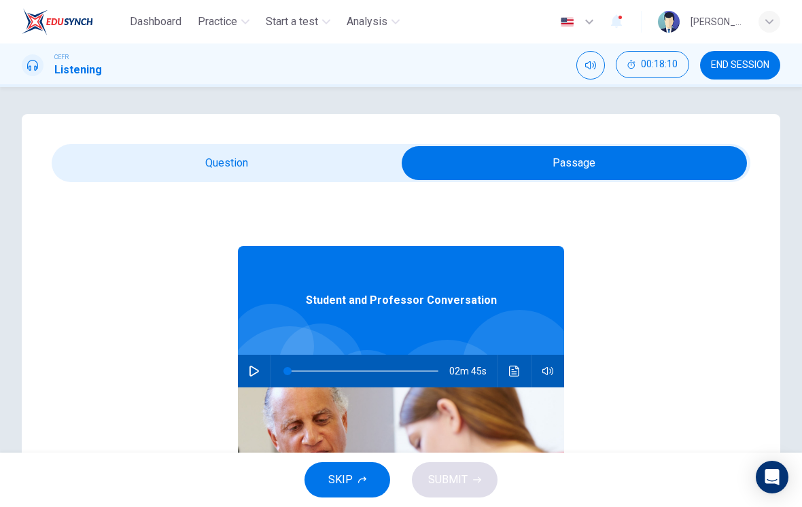
click at [262, 367] on button "button" at bounding box center [254, 371] width 22 height 33
click at [263, 374] on button "button" at bounding box center [254, 371] width 22 height 33
click at [260, 377] on button "button" at bounding box center [254, 371] width 22 height 33
click at [262, 379] on button "button" at bounding box center [254, 371] width 22 height 33
click at [299, 375] on span at bounding box center [298, 371] width 8 height 8
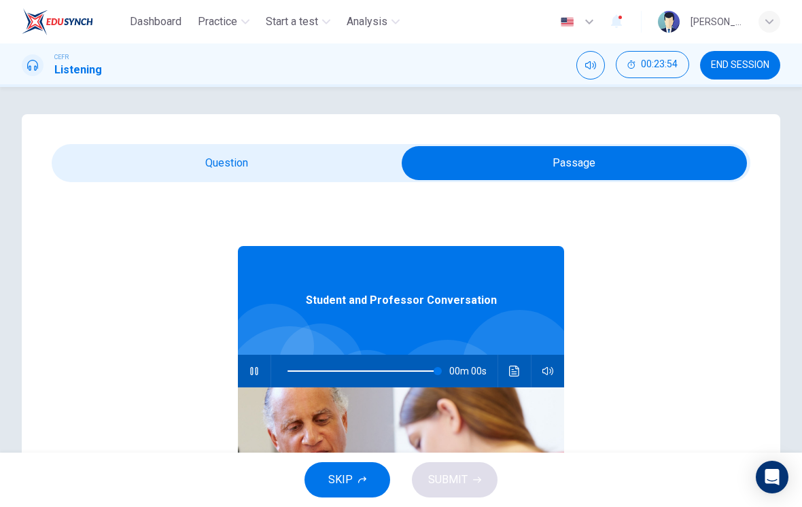
type input "0"
click at [294, 155] on input "checkbox" at bounding box center [574, 163] width 1049 height 34
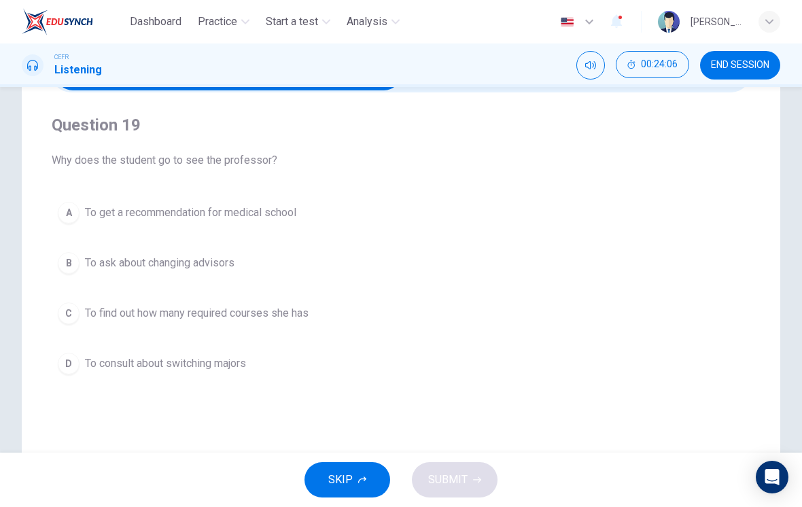
scroll to position [90, 0]
click at [268, 377] on button "D To consult about switching majors" at bounding box center [401, 363] width 699 height 34
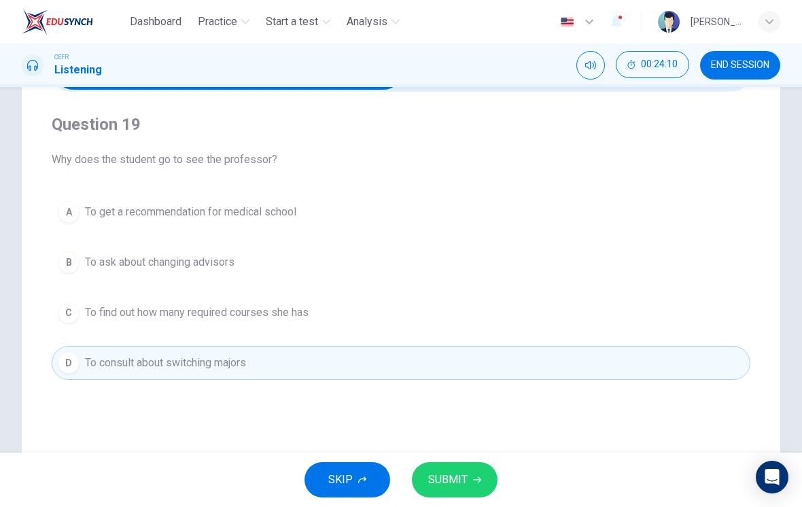
click at [479, 482] on icon "button" at bounding box center [477, 480] width 8 height 8
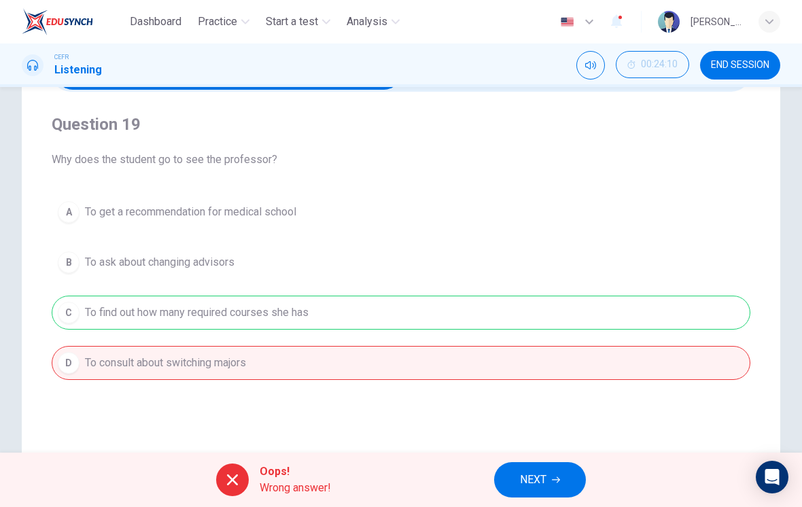
click at [585, 324] on div "A To get a recommendation for medical school B To ask about changing advisors C…" at bounding box center [401, 287] width 699 height 185
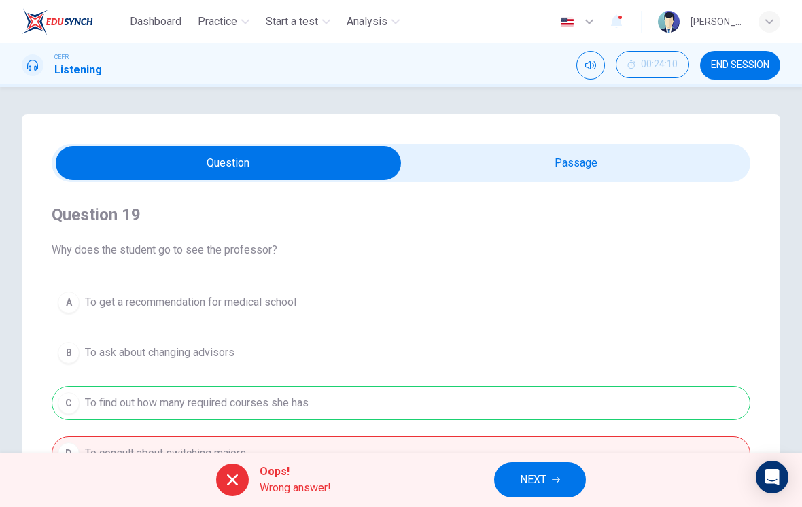
scroll to position [0, 0]
click at [630, 163] on input "checkbox" at bounding box center [228, 163] width 1049 height 34
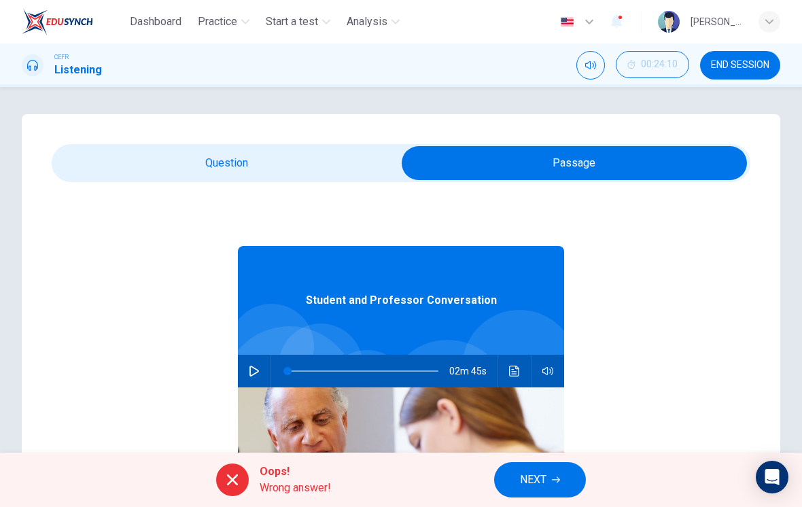
click at [525, 376] on button "Click to see the audio transcription" at bounding box center [515, 371] width 22 height 33
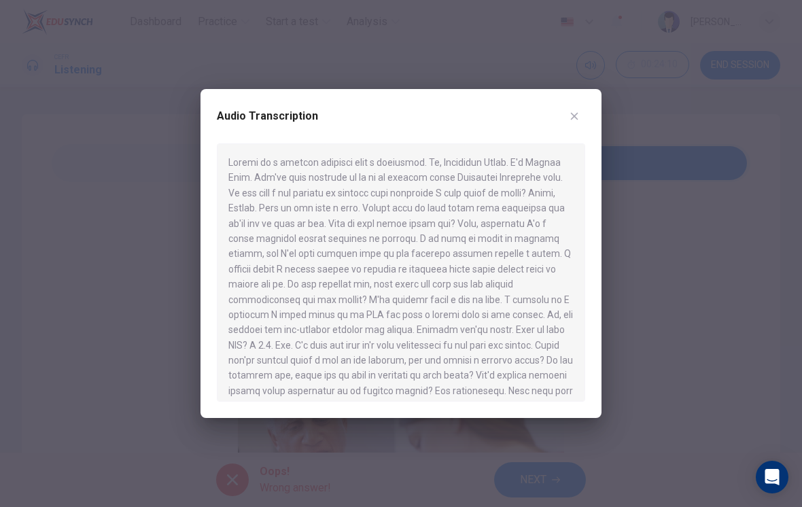
click at [583, 111] on button "button" at bounding box center [575, 116] width 22 height 22
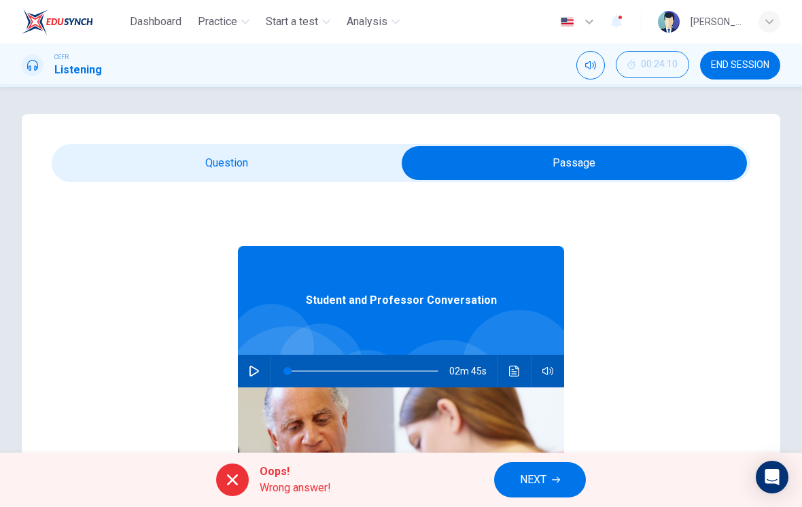
click at [324, 175] on input "checkbox" at bounding box center [574, 163] width 1049 height 34
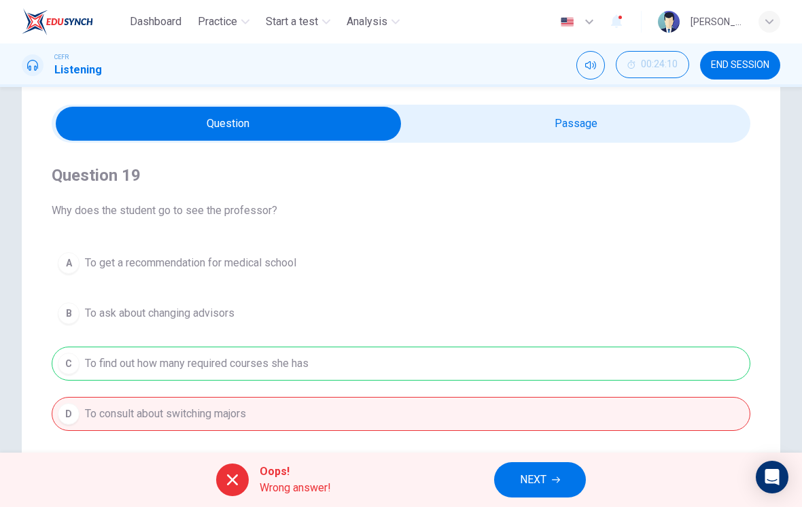
scroll to position [3, 0]
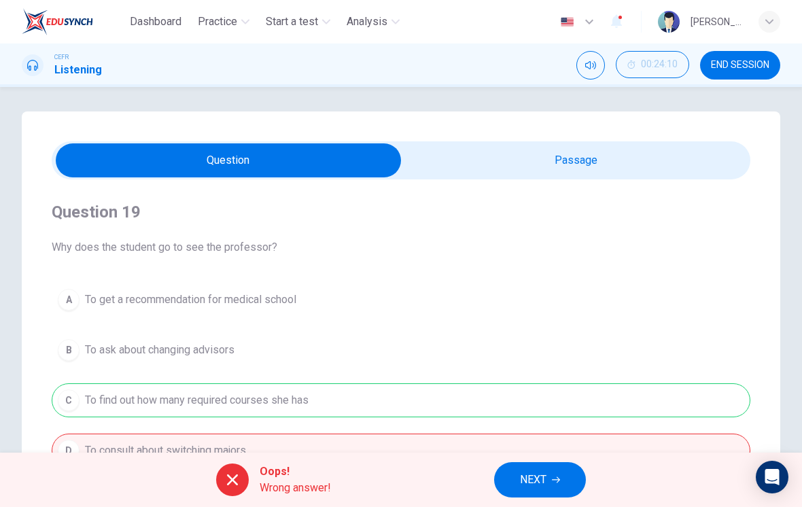
click at [564, 163] on input "checkbox" at bounding box center [228, 160] width 1049 height 34
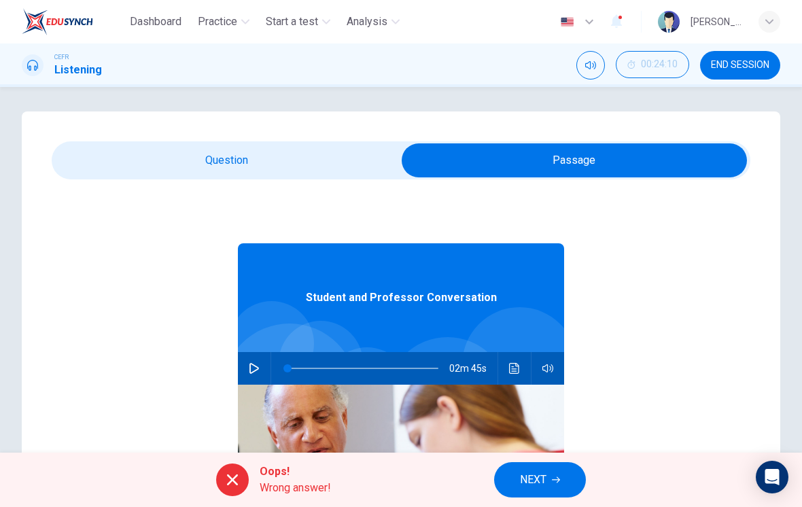
click at [328, 161] on input "checkbox" at bounding box center [574, 160] width 1049 height 34
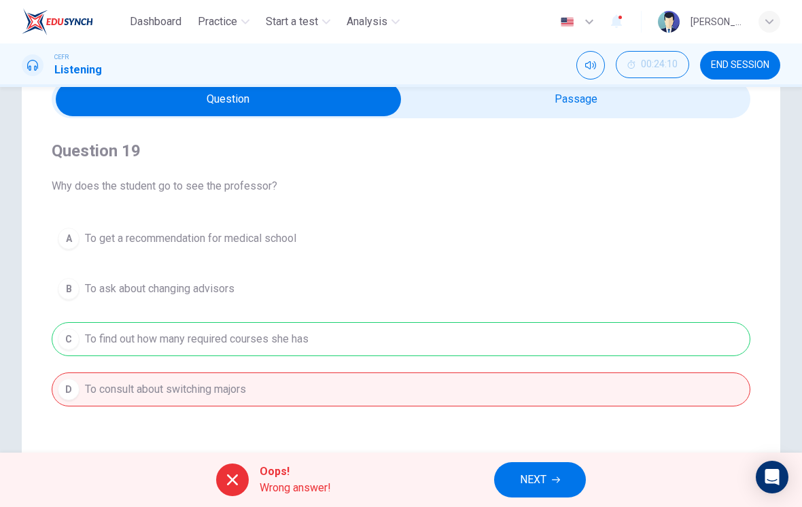
scroll to position [67, 0]
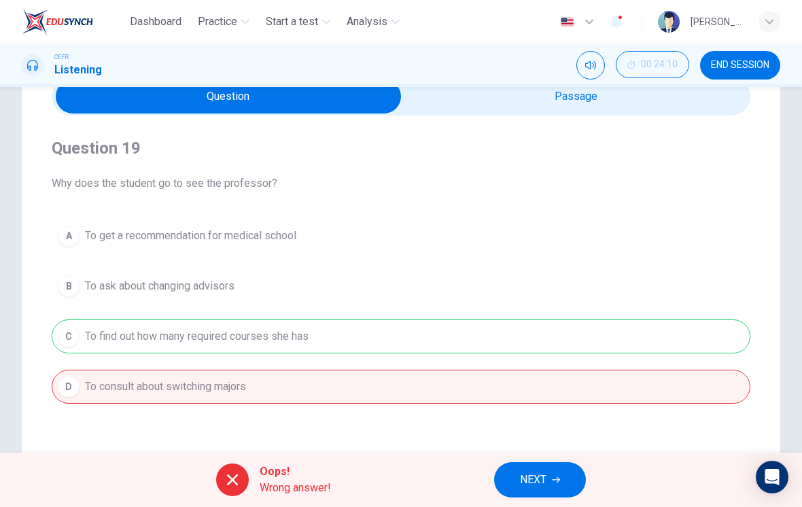
click at [534, 486] on span "NEXT" at bounding box center [533, 480] width 27 height 19
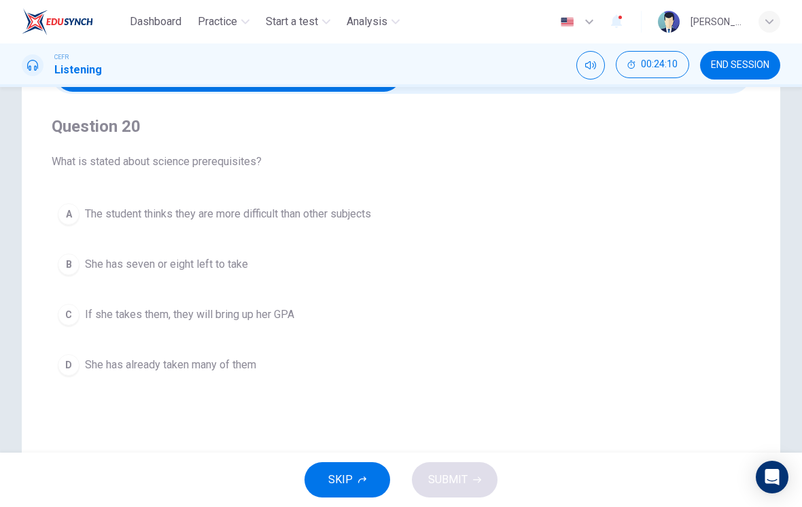
scroll to position [89, 0]
click at [348, 204] on button "A The student thinks they are more difficult than other subjects" at bounding box center [401, 214] width 699 height 34
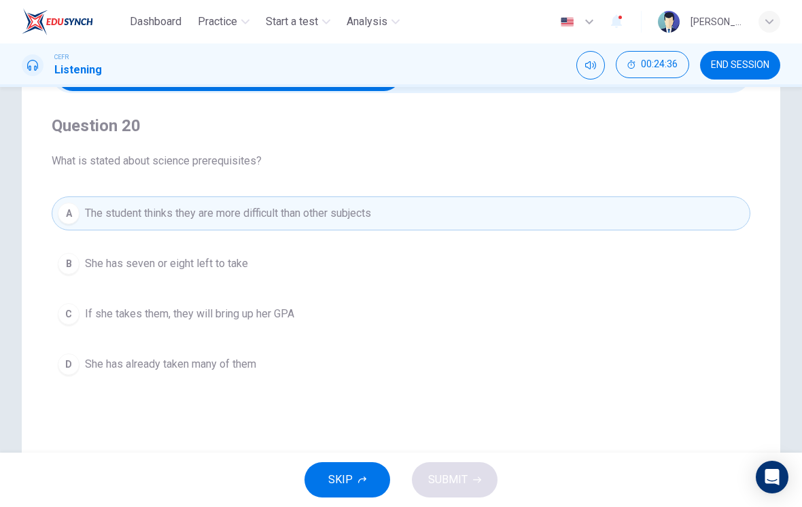
click at [361, 381] on button "D She has already taken many of them" at bounding box center [401, 364] width 699 height 34
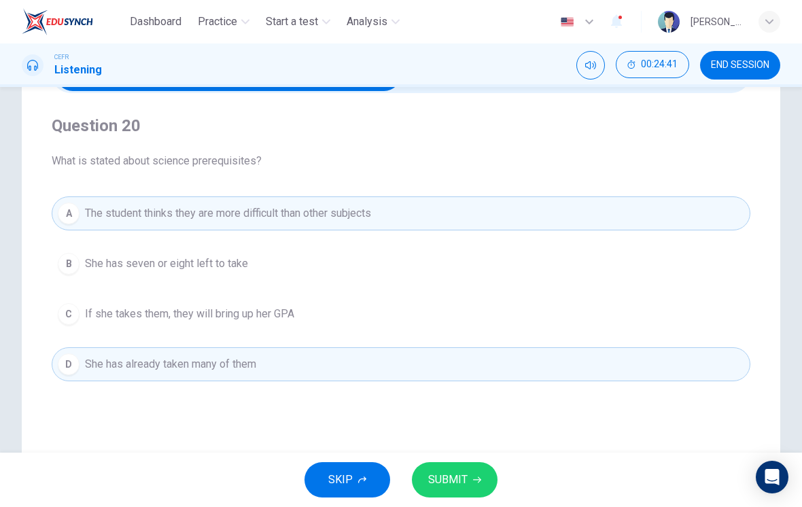
click at [454, 220] on button "A The student thinks they are more difficult than other subjects" at bounding box center [401, 214] width 699 height 34
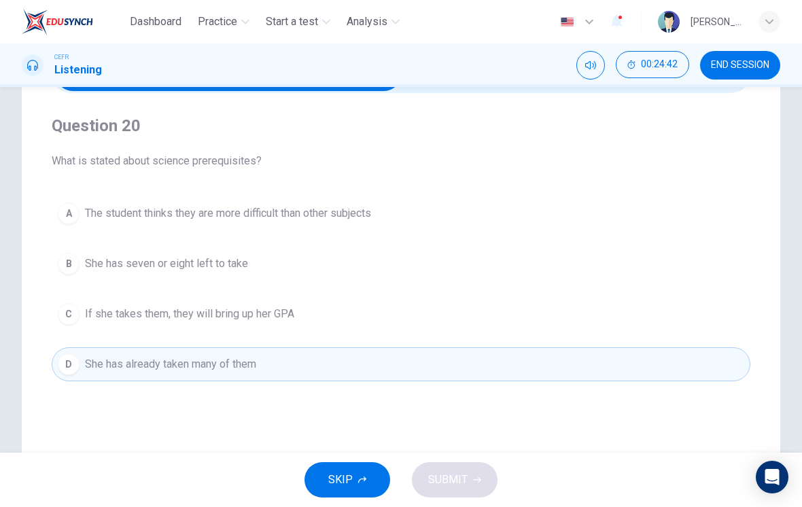
click at [455, 224] on button "A The student thinks they are more difficult than other subjects" at bounding box center [401, 214] width 699 height 34
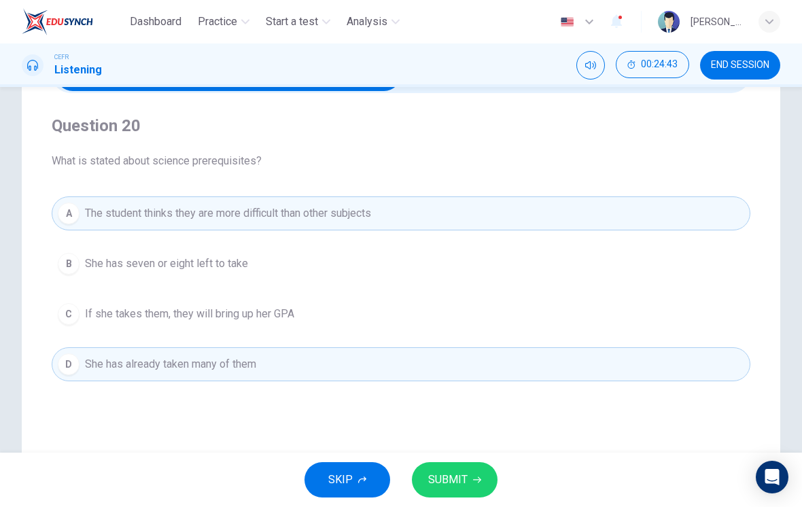
click at [465, 487] on span "SUBMIT" at bounding box center [447, 480] width 39 height 19
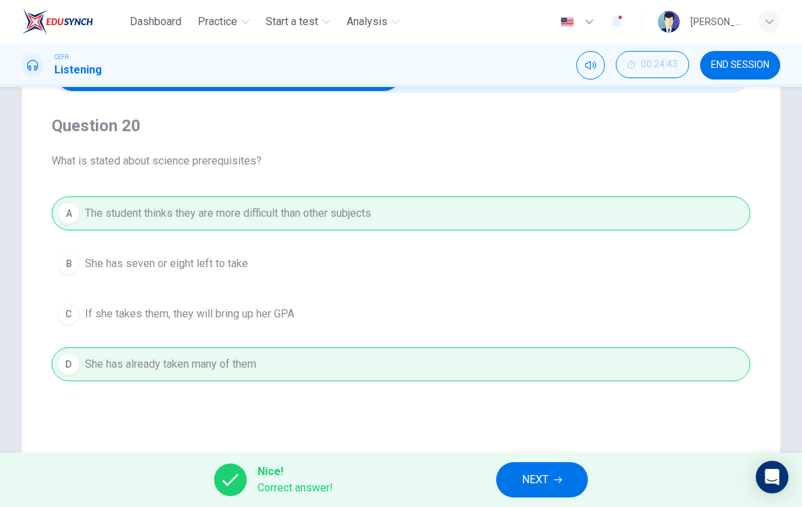
click at [556, 483] on icon "button" at bounding box center [558, 480] width 8 height 8
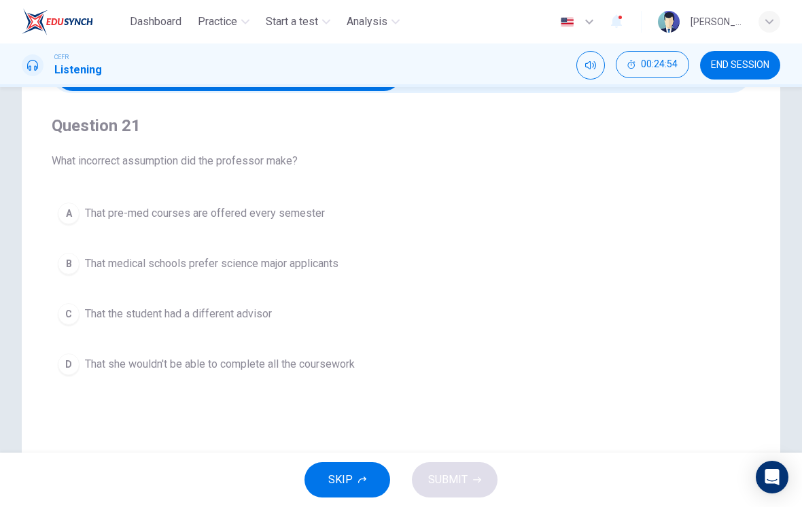
click at [335, 250] on button "B That medical schools prefer science major applicants" at bounding box center [401, 264] width 699 height 34
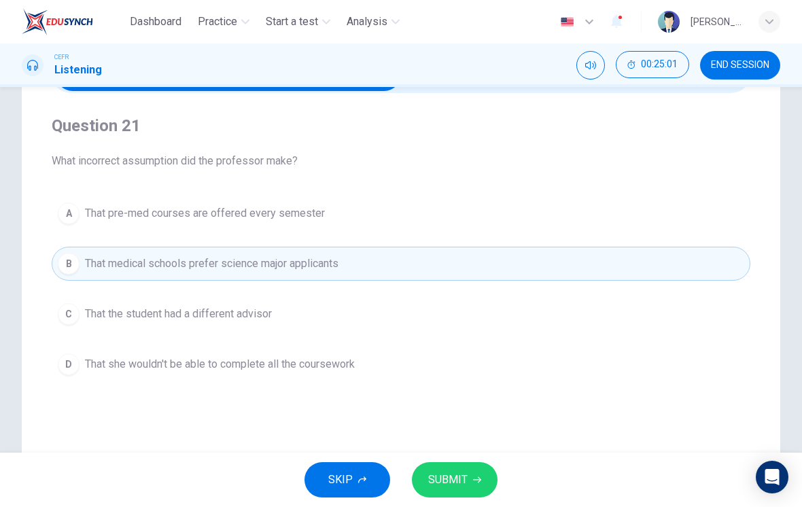
click at [472, 488] on button "SUBMIT" at bounding box center [455, 479] width 86 height 35
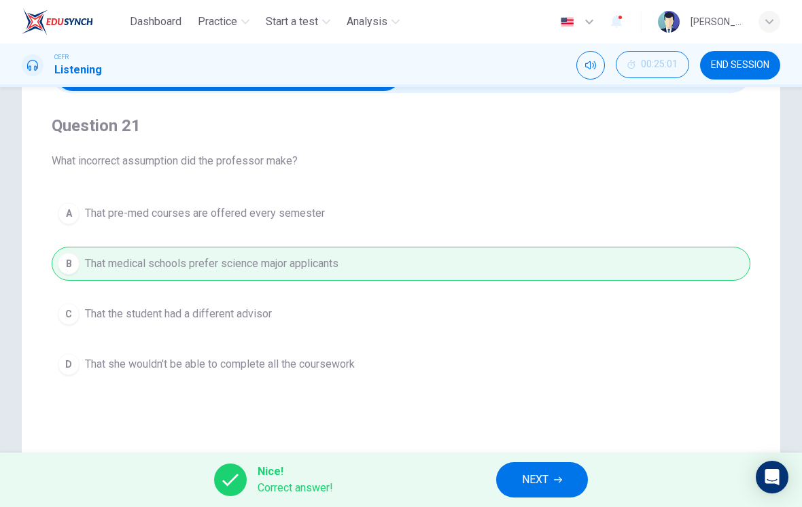
click at [566, 478] on button "NEXT" at bounding box center [542, 479] width 92 height 35
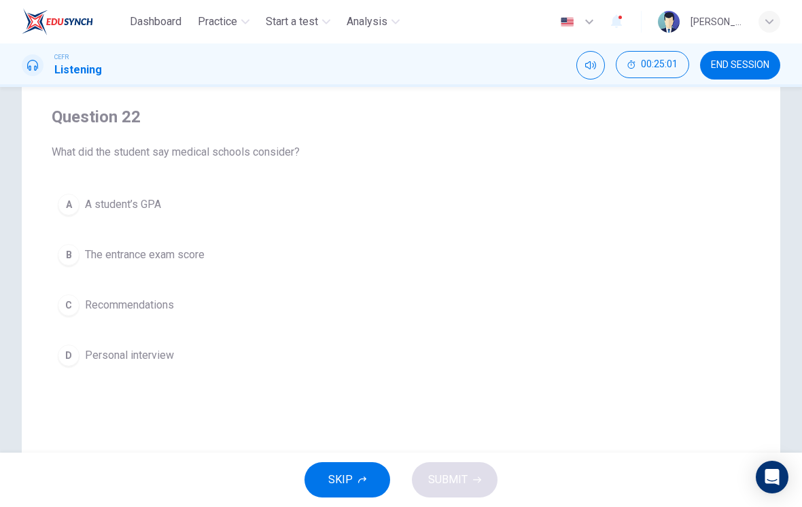
scroll to position [99, 0]
click at [407, 210] on button "A A student’s GPA" at bounding box center [401, 203] width 699 height 34
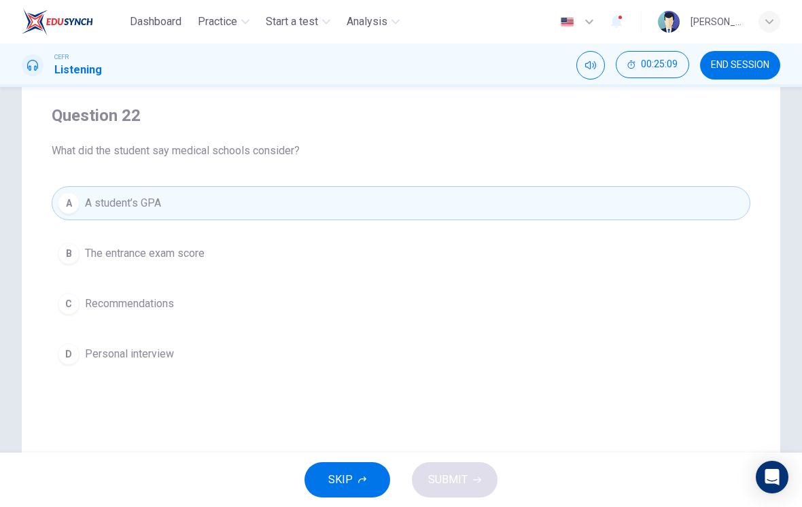
click at [432, 262] on button "B The entrance exam score" at bounding box center [401, 254] width 699 height 34
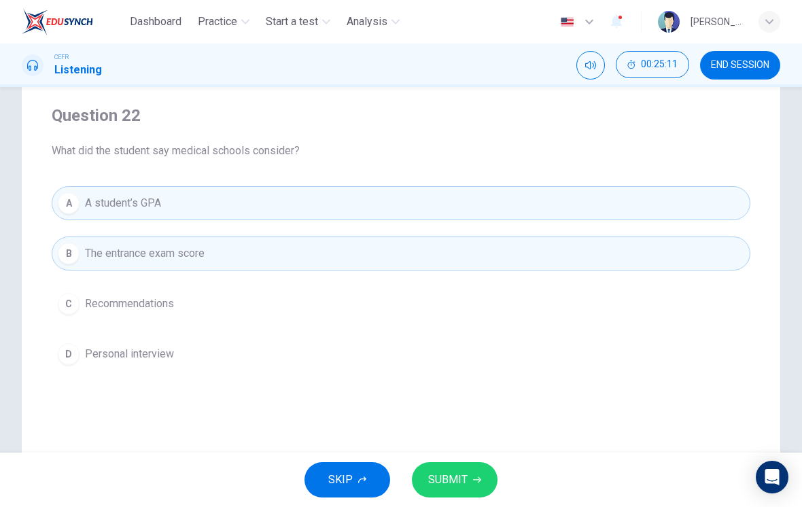
click at [471, 484] on button "SUBMIT" at bounding box center [455, 479] width 86 height 35
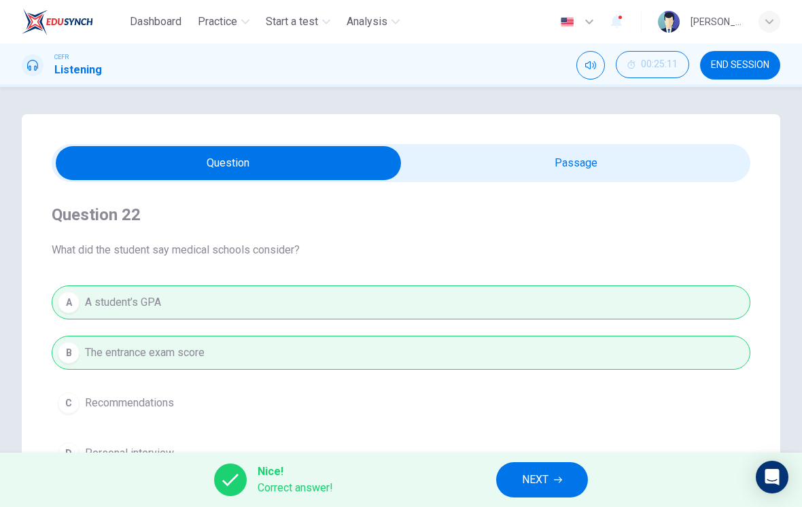
scroll to position [0, 0]
click at [630, 164] on input "checkbox" at bounding box center [228, 163] width 1049 height 34
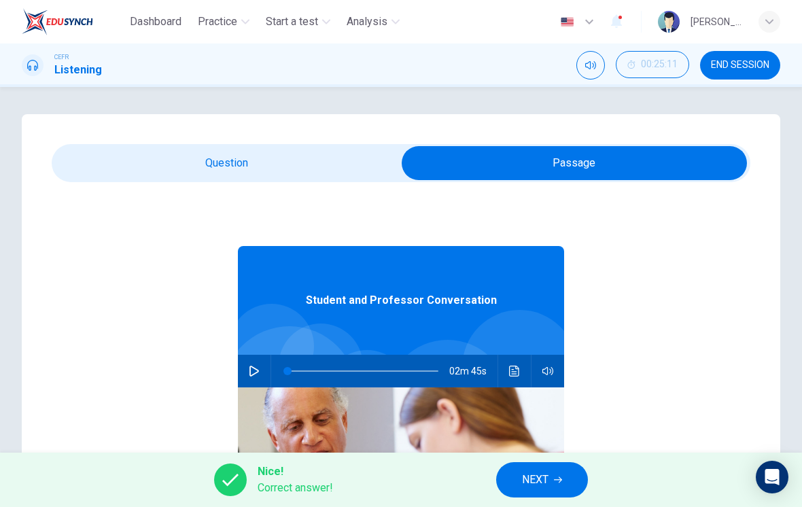
click at [299, 175] on input "checkbox" at bounding box center [574, 163] width 1049 height 34
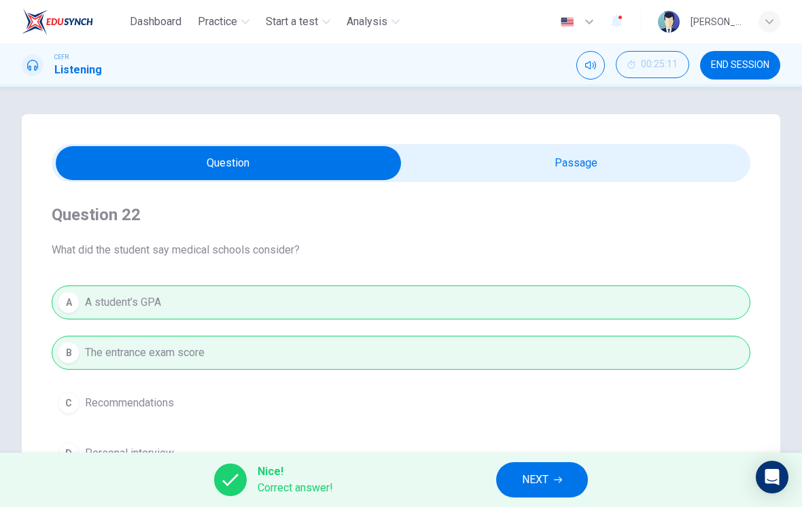
click at [676, 161] on input "checkbox" at bounding box center [228, 163] width 1049 height 34
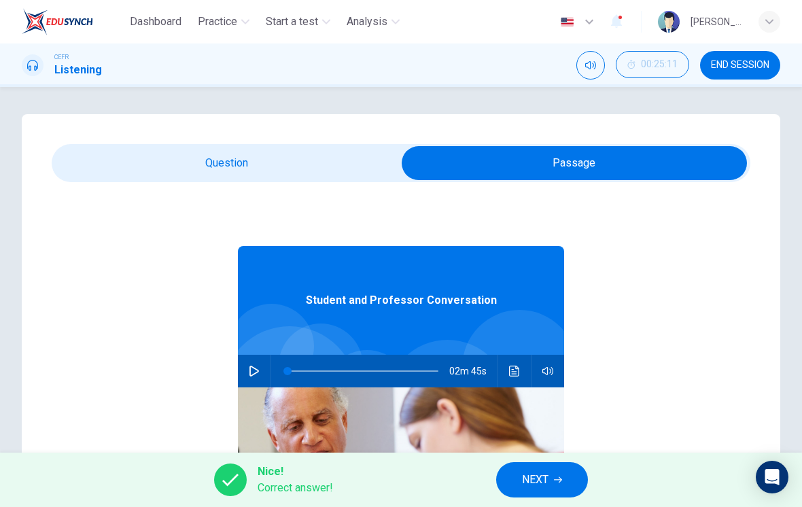
click at [129, 169] on input "checkbox" at bounding box center [574, 163] width 1049 height 34
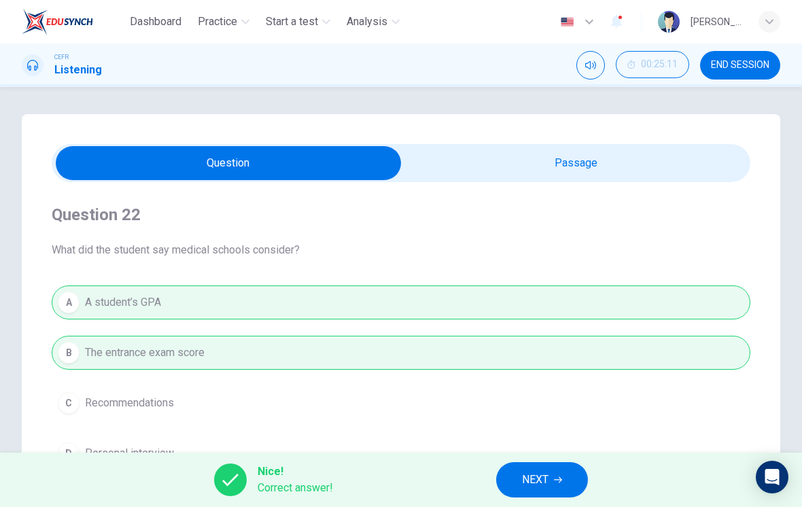
click at [684, 179] on input "checkbox" at bounding box center [228, 163] width 1049 height 34
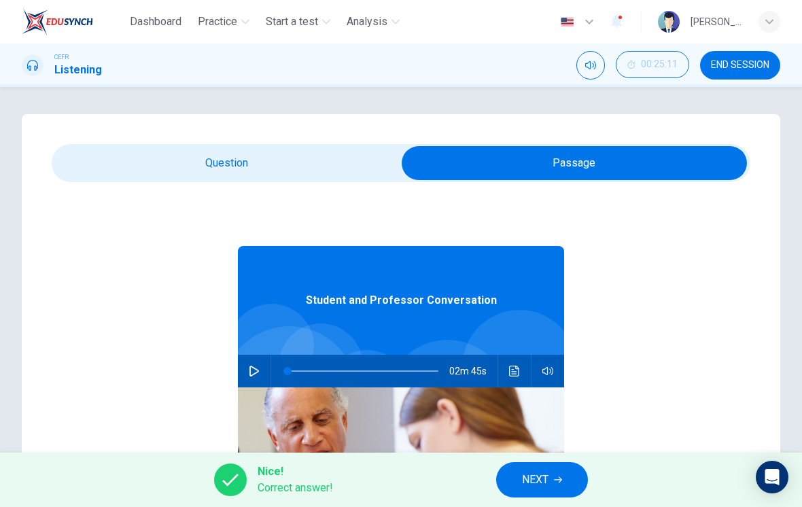
click at [333, 164] on input "checkbox" at bounding box center [574, 163] width 1049 height 34
checkbox input "false"
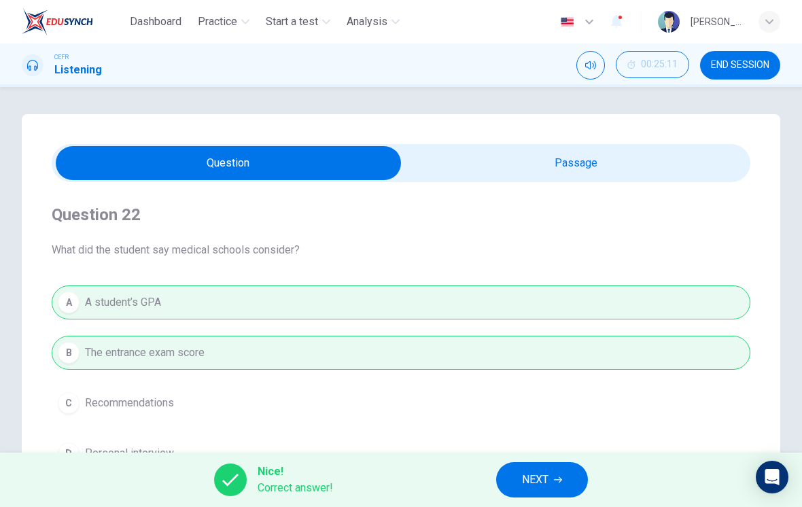
click at [558, 479] on icon "button" at bounding box center [558, 480] width 8 height 8
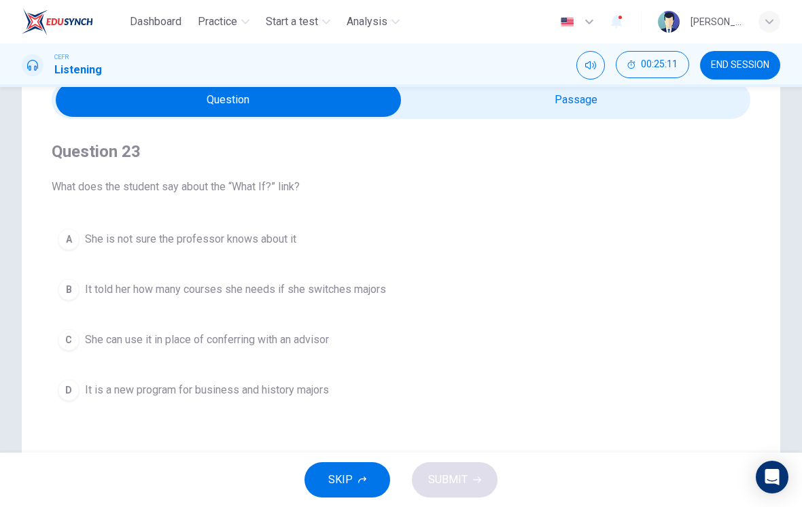
scroll to position [101, 0]
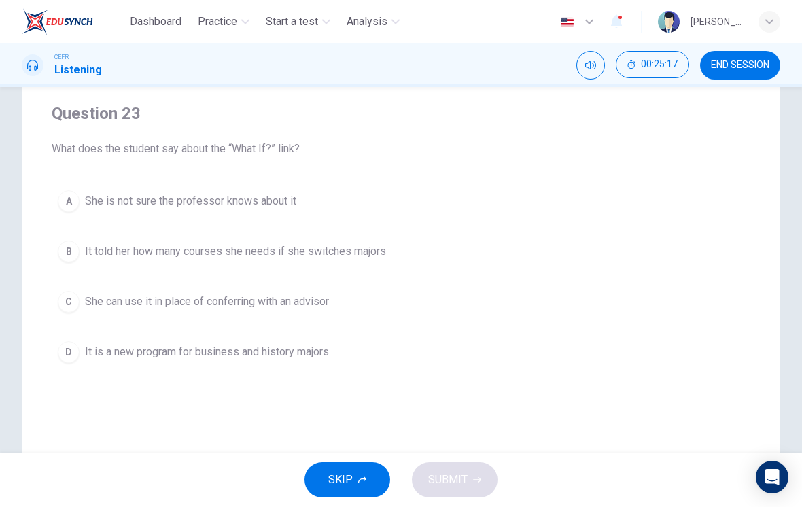
click at [494, 267] on button "B It told her how many courses she needs if she switches majors" at bounding box center [401, 252] width 699 height 34
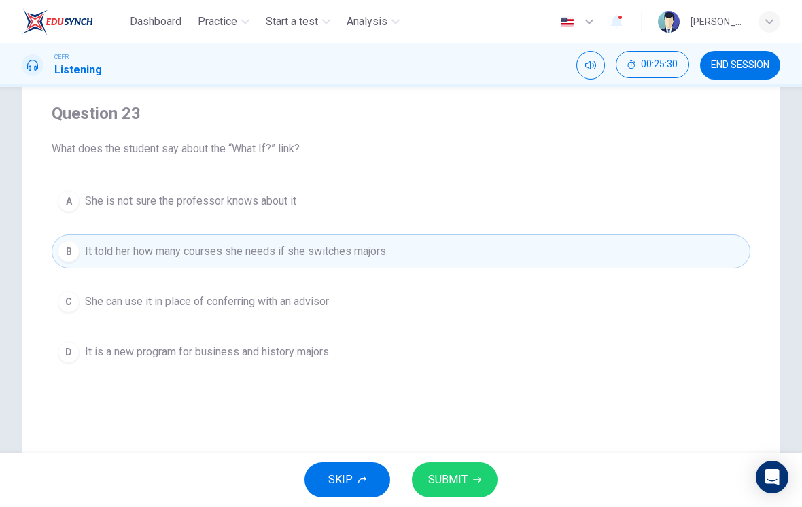
click at [480, 474] on button "SUBMIT" at bounding box center [455, 479] width 86 height 35
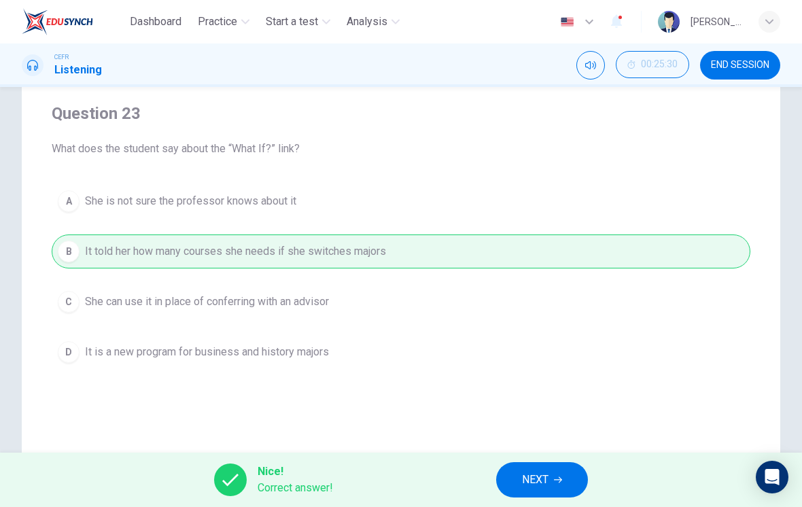
click at [553, 480] on button "NEXT" at bounding box center [542, 479] width 92 height 35
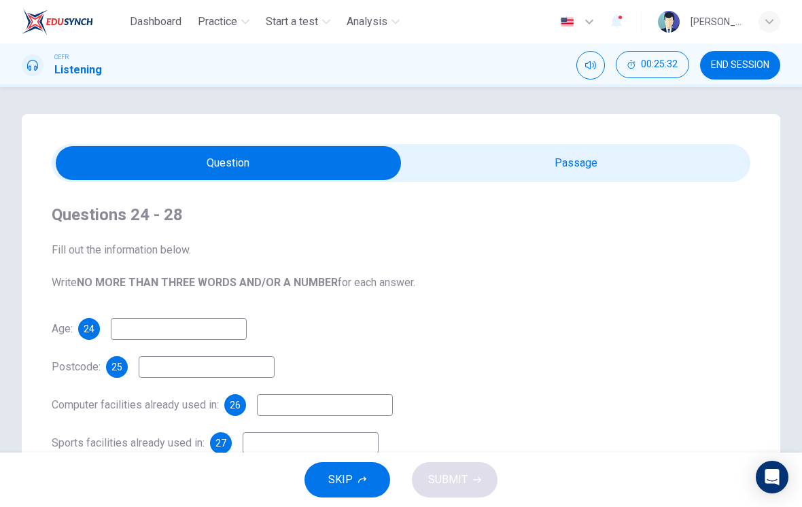
scroll to position [0, 0]
click at [738, 70] on span "END SESSION" at bounding box center [740, 65] width 58 height 11
